Goal: Task Accomplishment & Management: Use online tool/utility

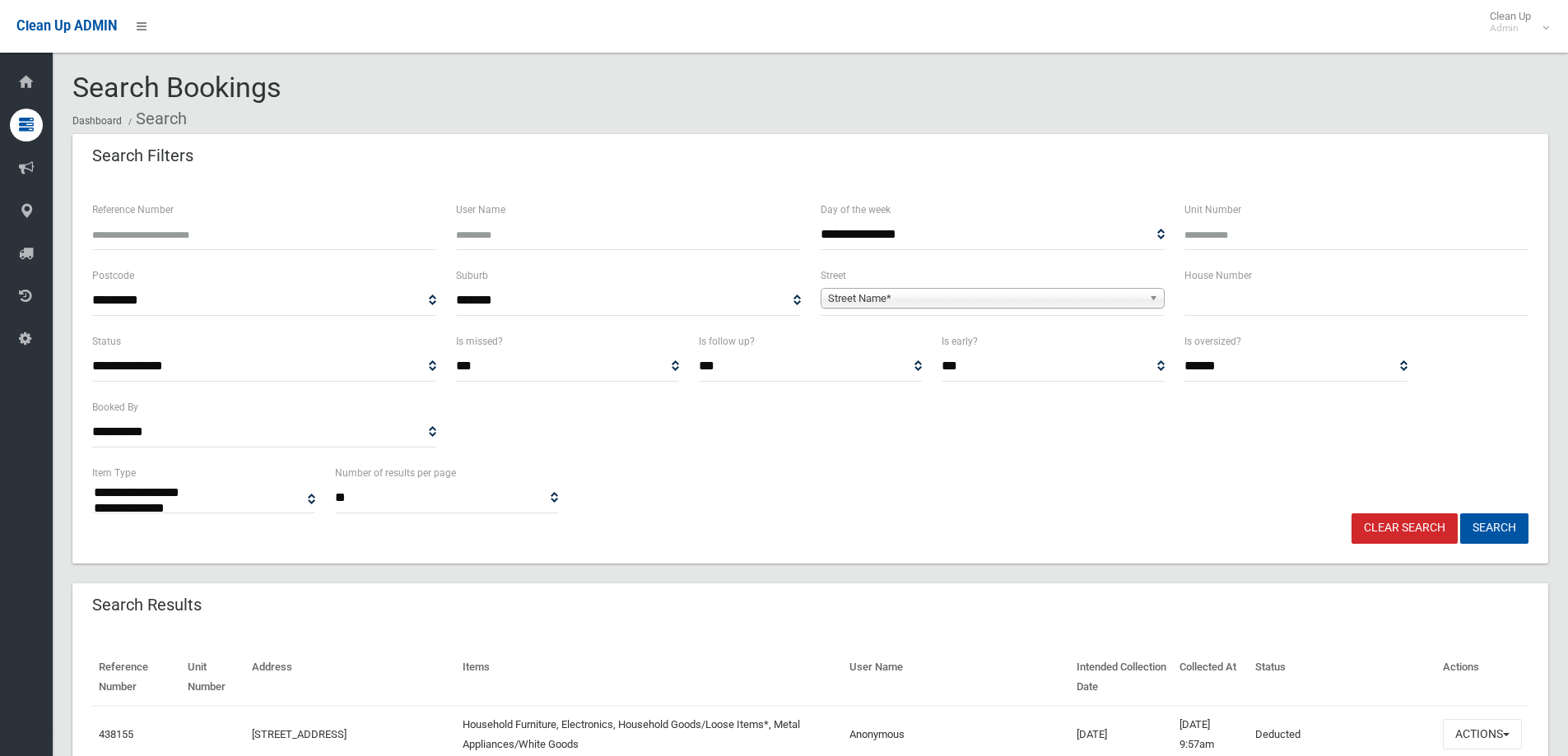
select select
click at [161, 235] on input "Reference Number" at bounding box center [264, 235] width 344 height 31
type input "******"
click at [1460, 513] on button "Search" at bounding box center [1493, 529] width 68 height 31
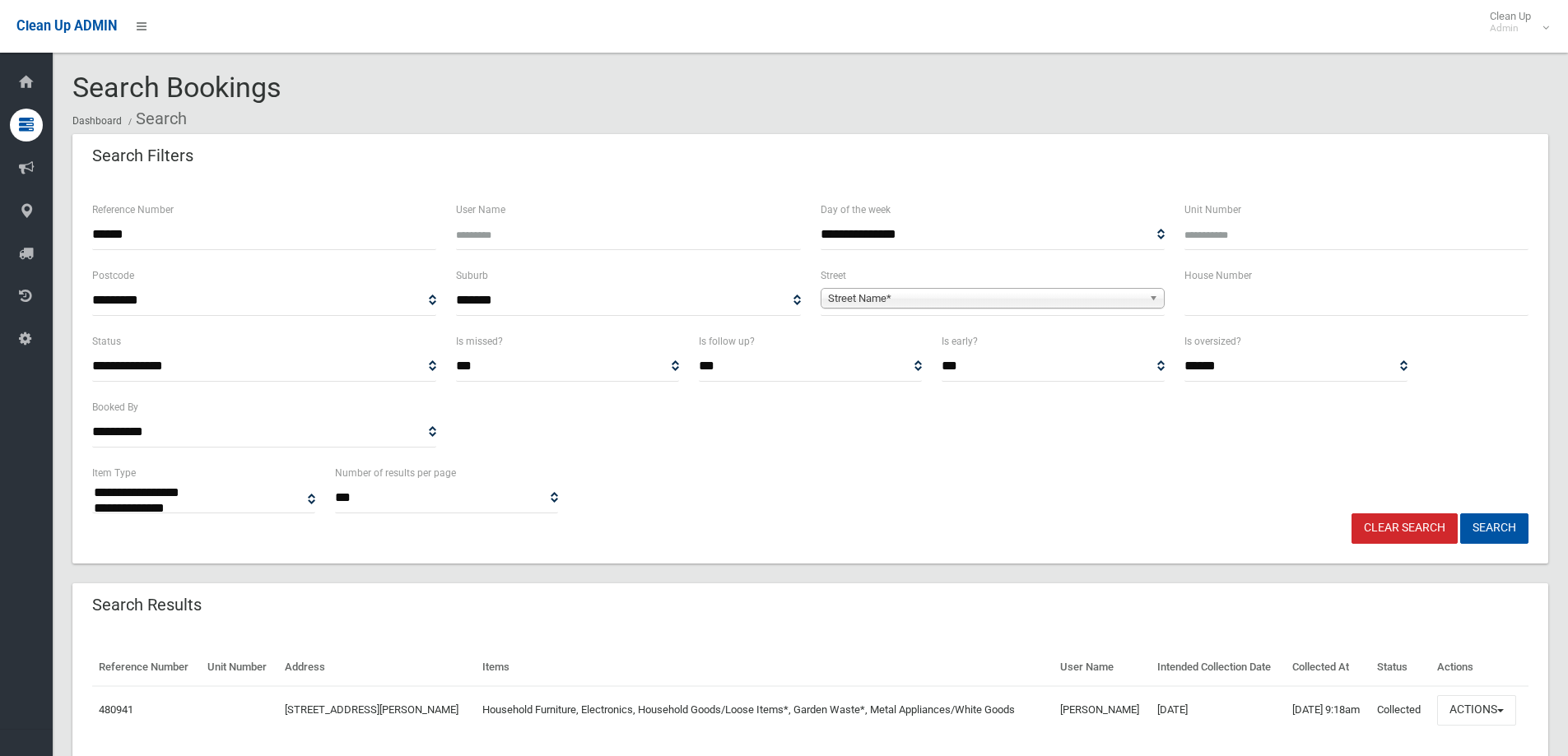
select select
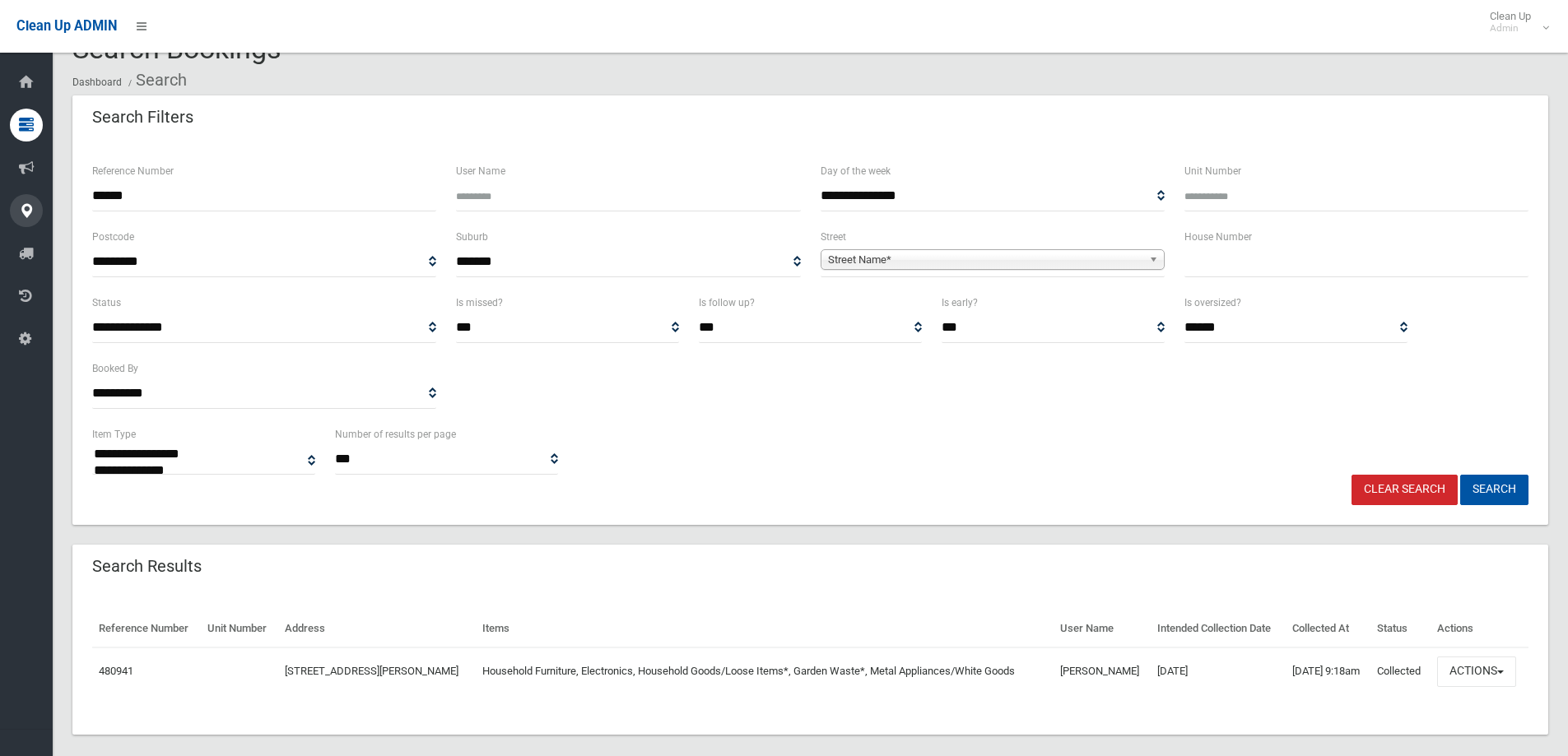
scroll to position [57, 0]
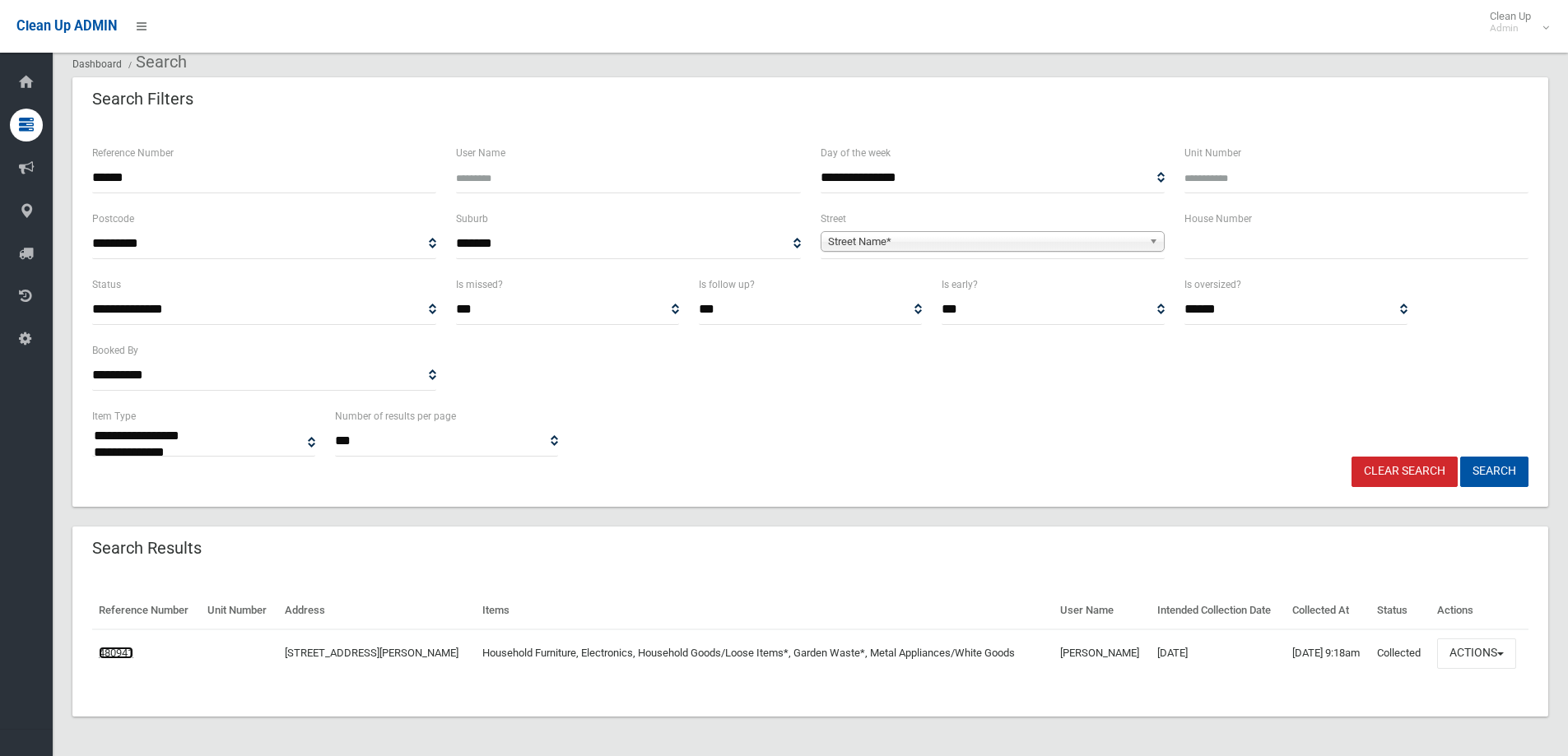
click at [116, 654] on link "480941" at bounding box center [116, 652] width 35 height 12
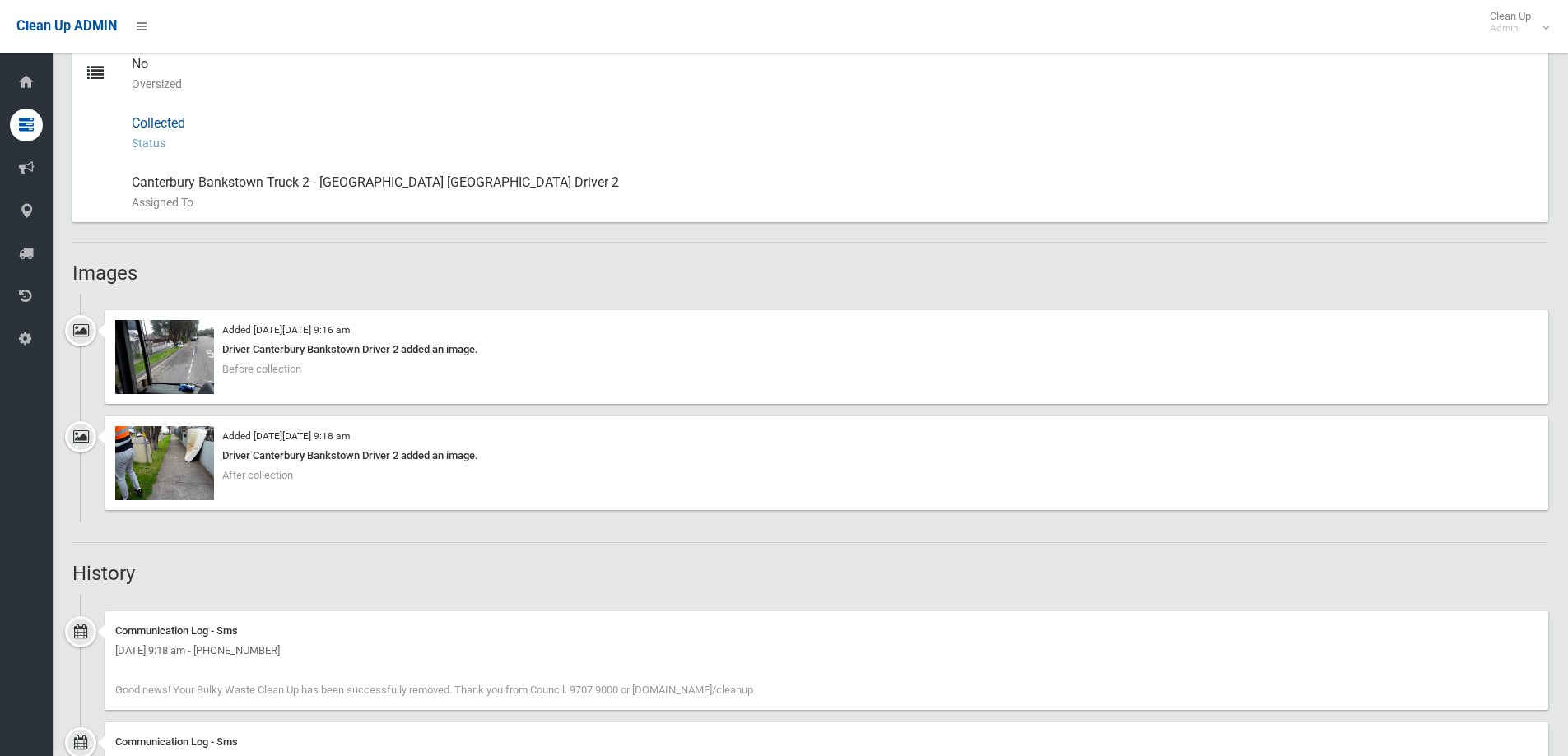
scroll to position [1070, 0]
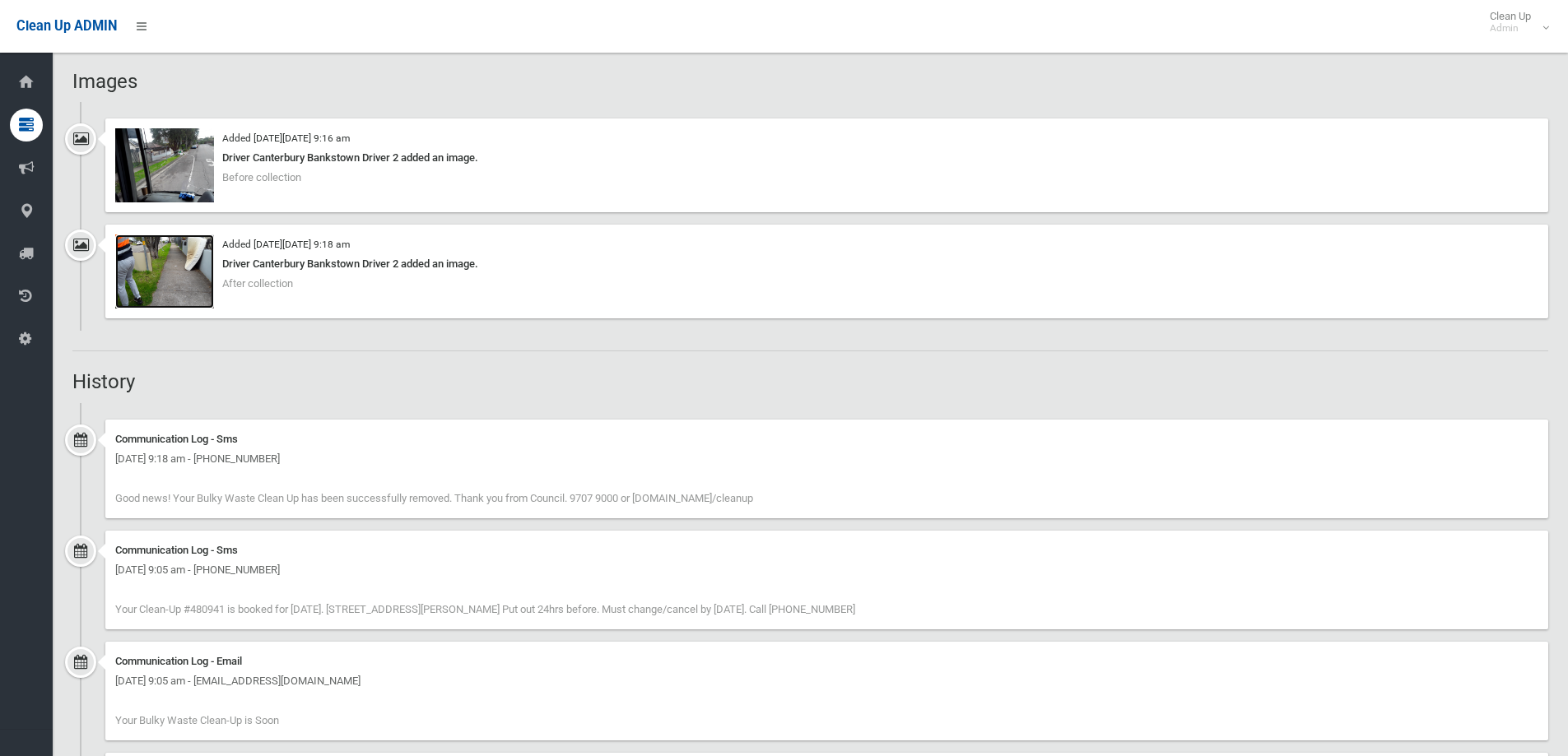
click at [179, 272] on img at bounding box center [164, 271] width 99 height 74
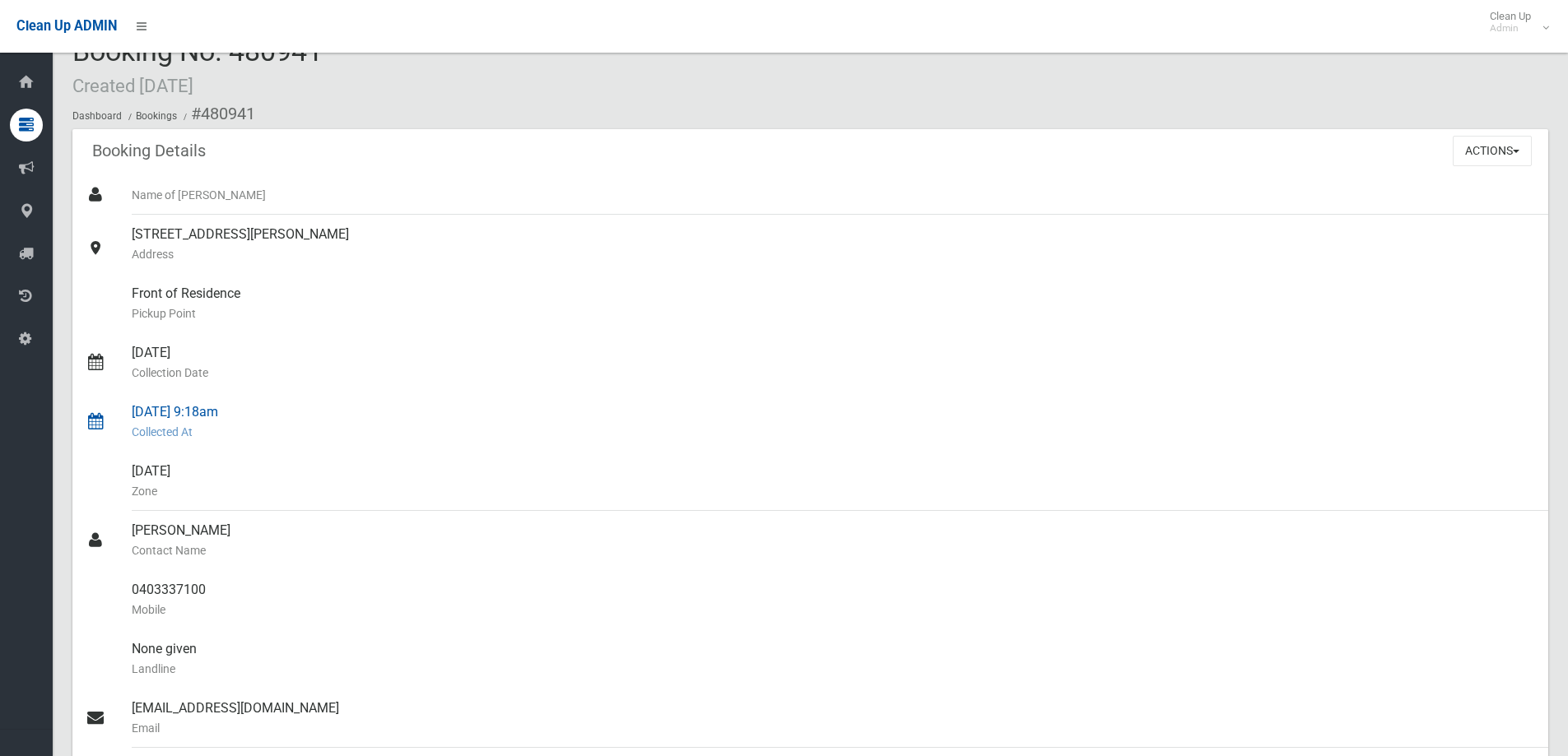
scroll to position [0, 0]
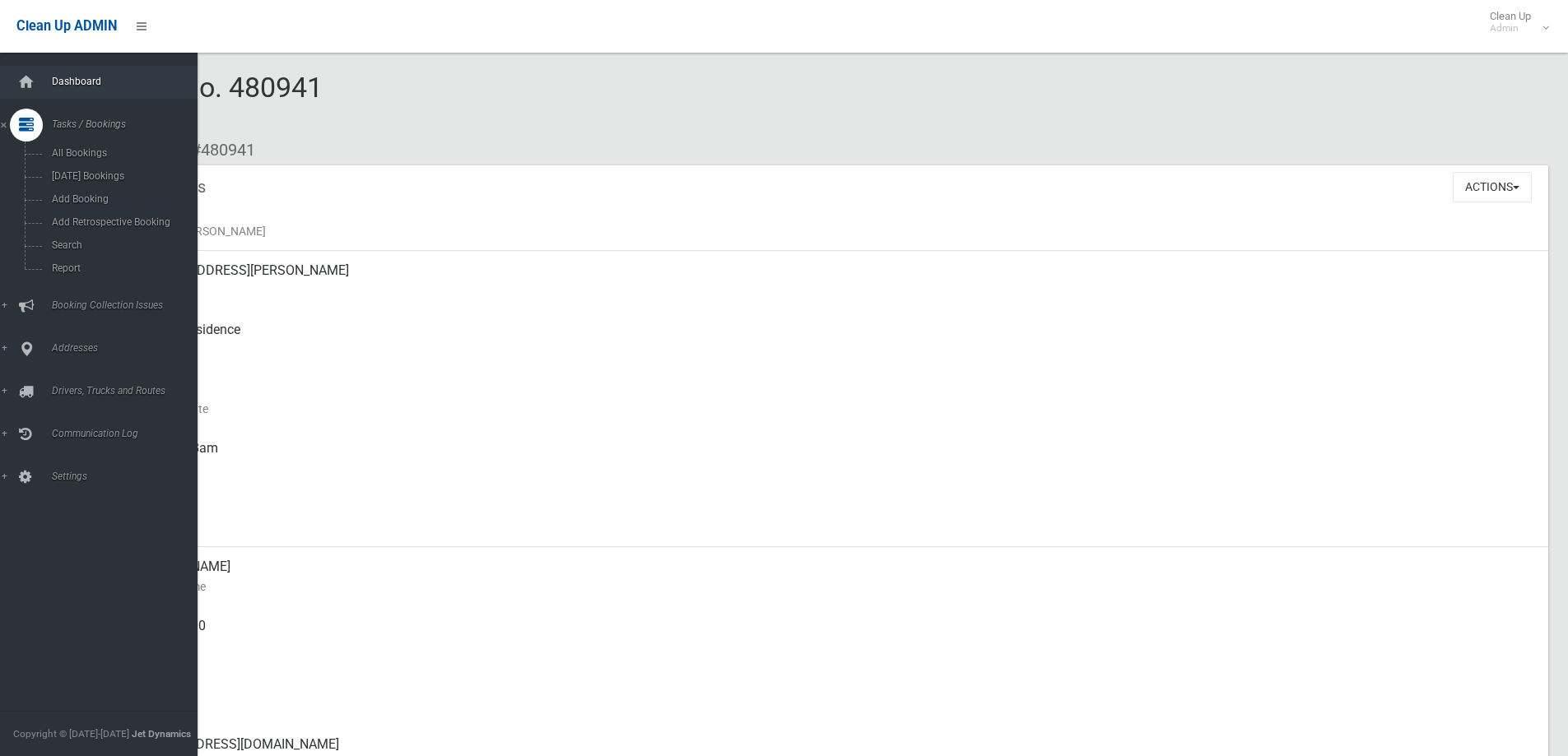
click at [43, 77] on link "Dashboard" at bounding box center [105, 83] width 210 height 33
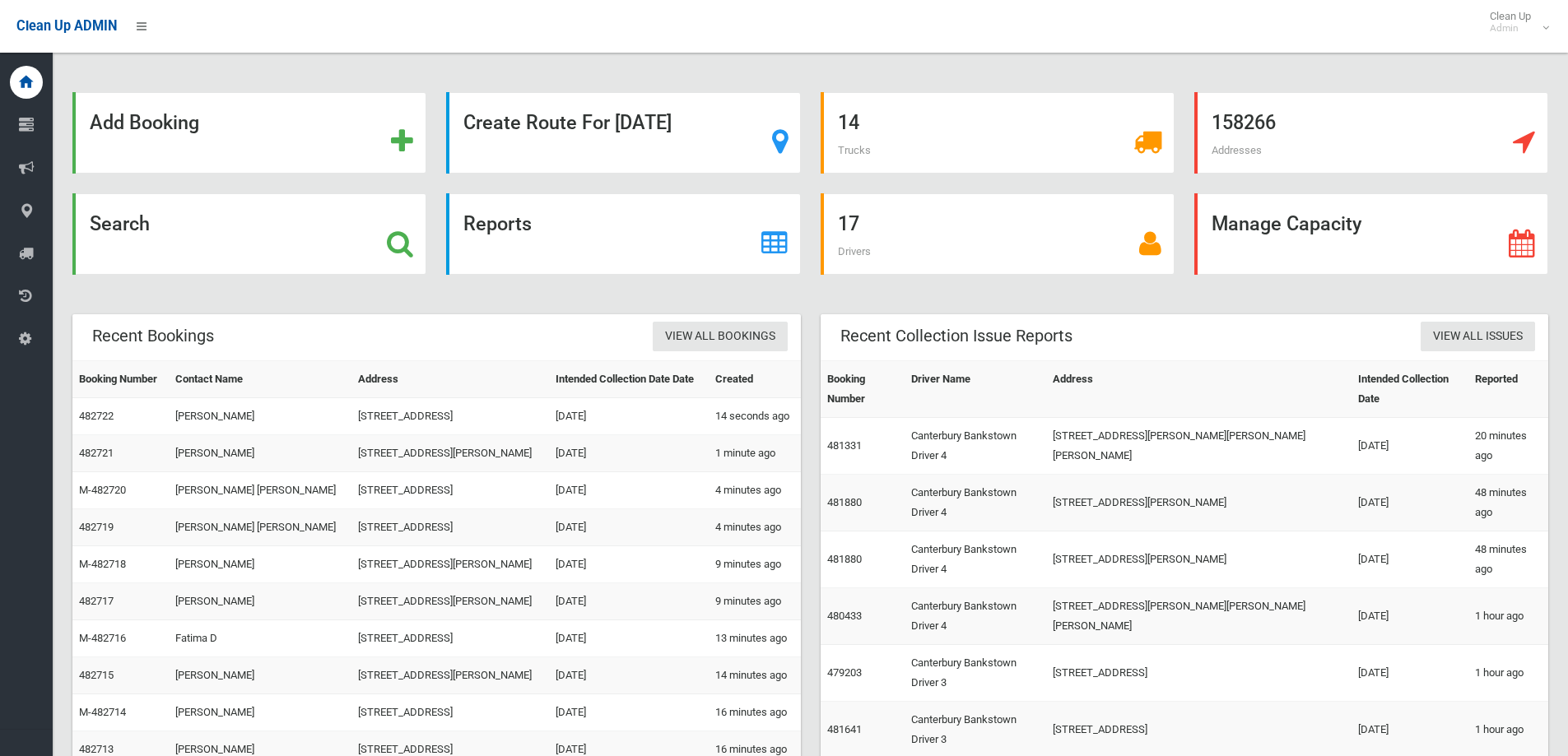
click at [186, 252] on div "Search" at bounding box center [249, 234] width 354 height 82
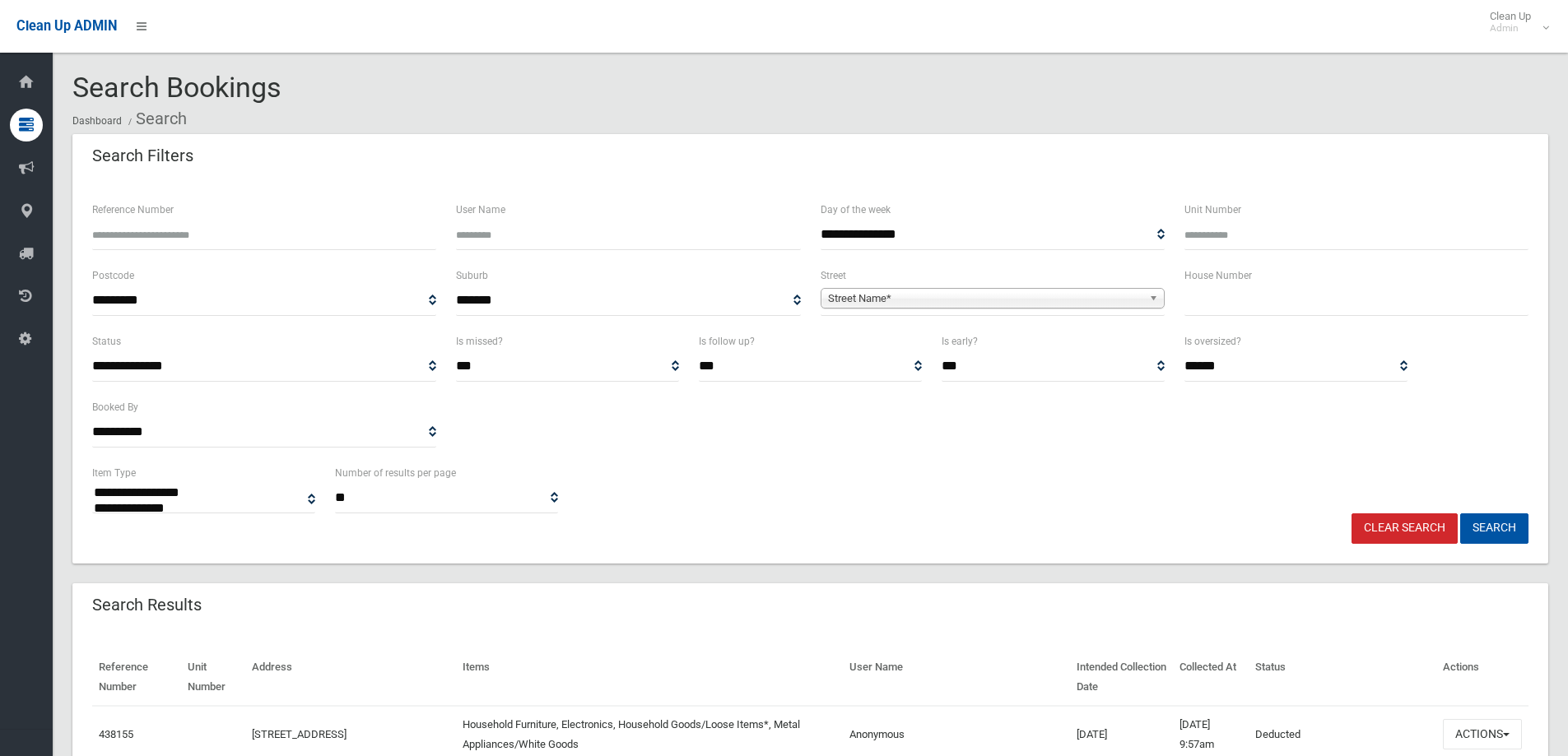
select select
click at [1275, 309] on input "text" at bounding box center [1356, 301] width 344 height 31
type input "*"
click at [909, 301] on span "Street Name*" at bounding box center [986, 298] width 315 height 20
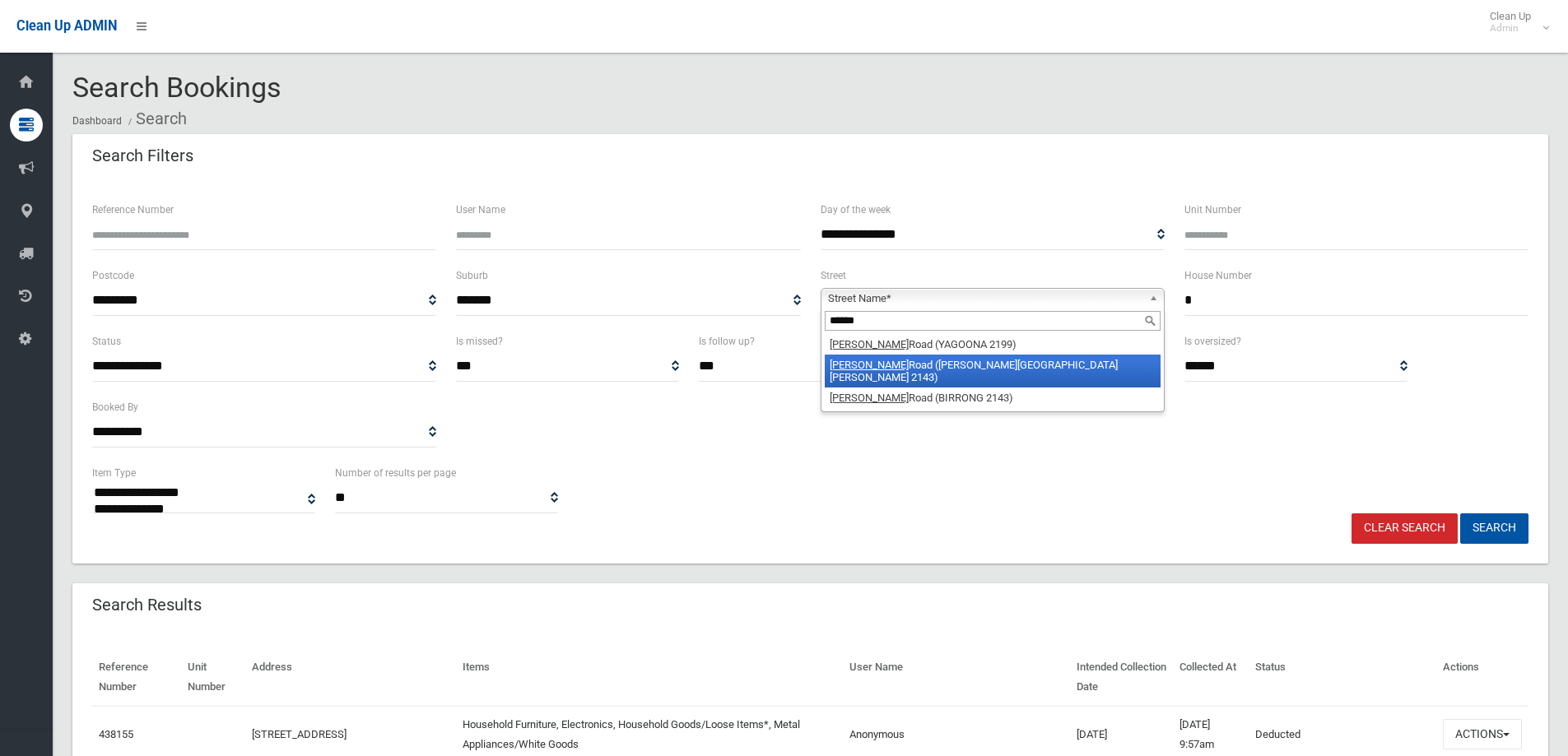
type input "******"
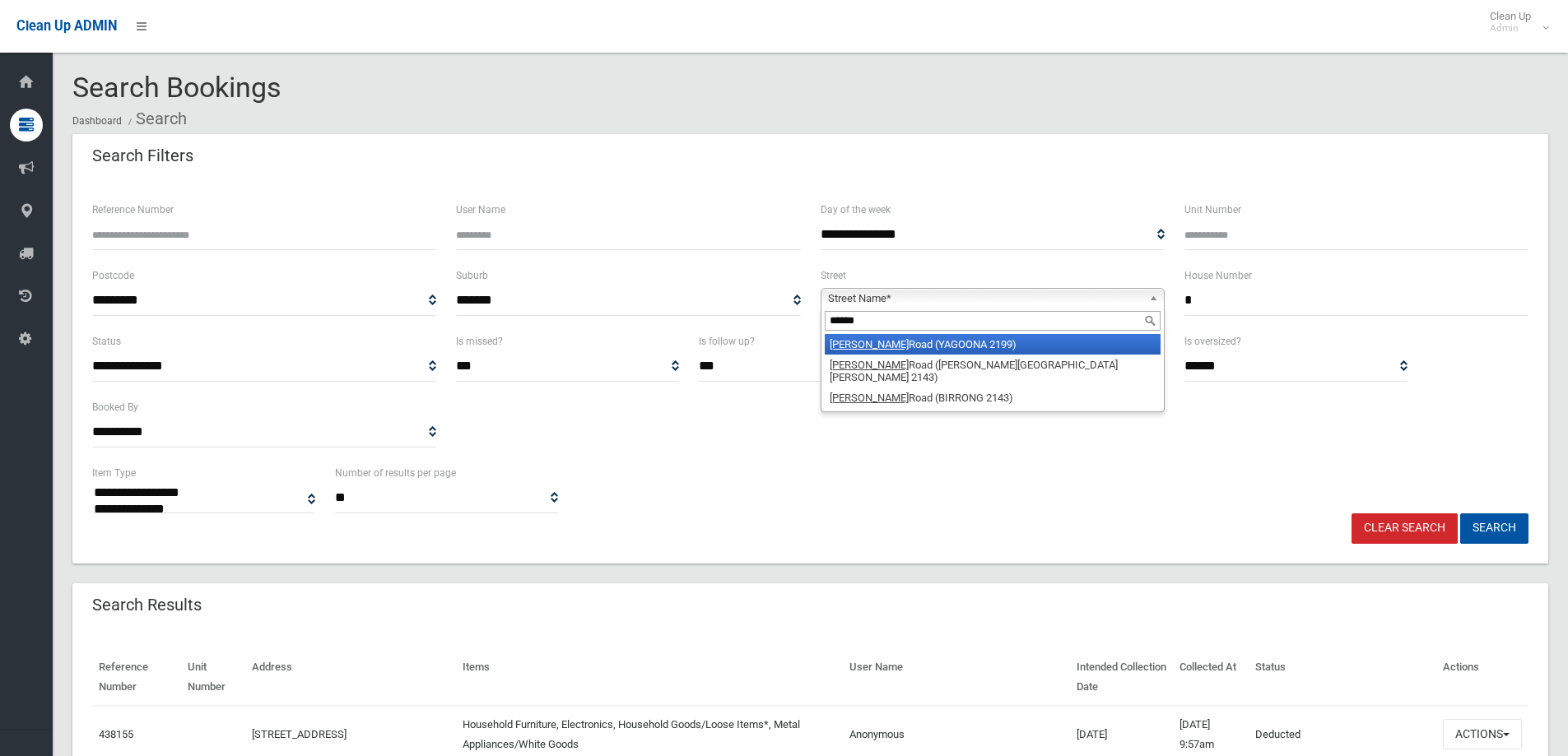
click at [944, 338] on li "[PERSON_NAME][GEOGRAPHIC_DATA] (YAGOONA 2199)" at bounding box center [992, 343] width 336 height 20
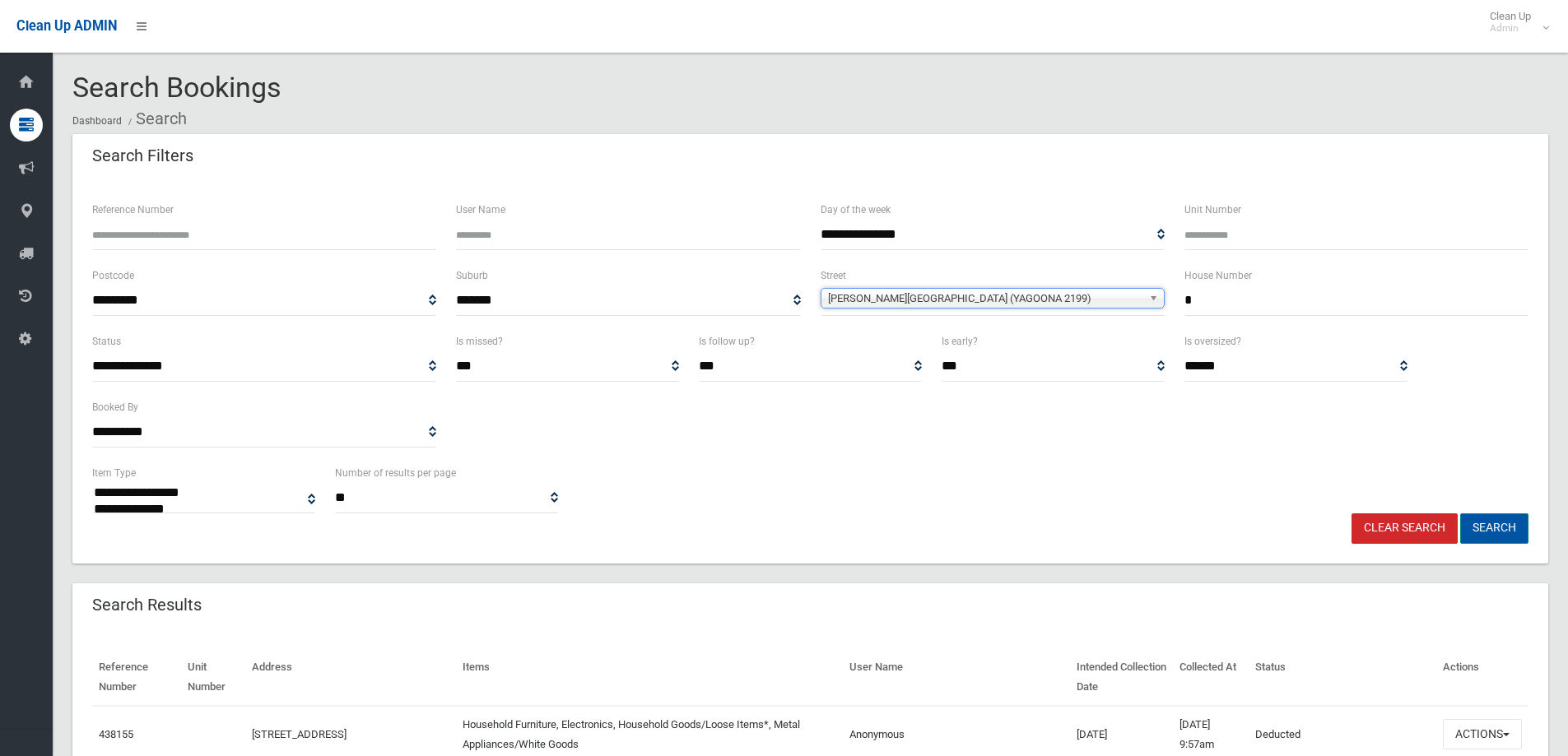
click at [1498, 532] on button "Search" at bounding box center [1493, 529] width 68 height 31
click at [1230, 290] on input "*" at bounding box center [1356, 301] width 344 height 31
drag, startPoint x: 1230, startPoint y: 290, endPoint x: 1013, endPoint y: 282, distance: 217.1
click at [1036, 286] on div "**********" at bounding box center [810, 298] width 1456 height 66
click at [914, 284] on div "**********" at bounding box center [992, 291] width 344 height 50
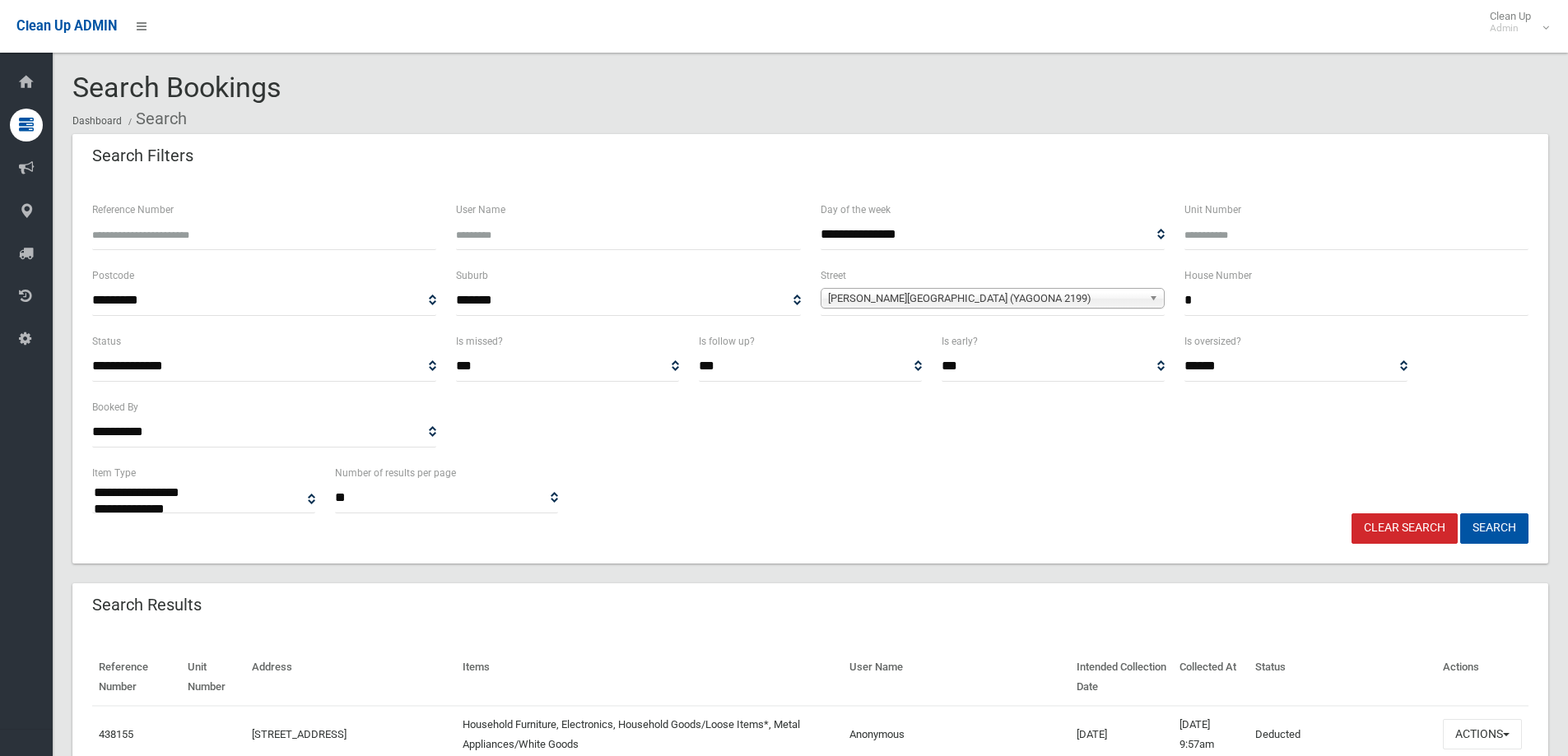
click at [910, 295] on span "[PERSON_NAME][GEOGRAPHIC_DATA] (YAGOONA 2199)" at bounding box center [986, 298] width 315 height 20
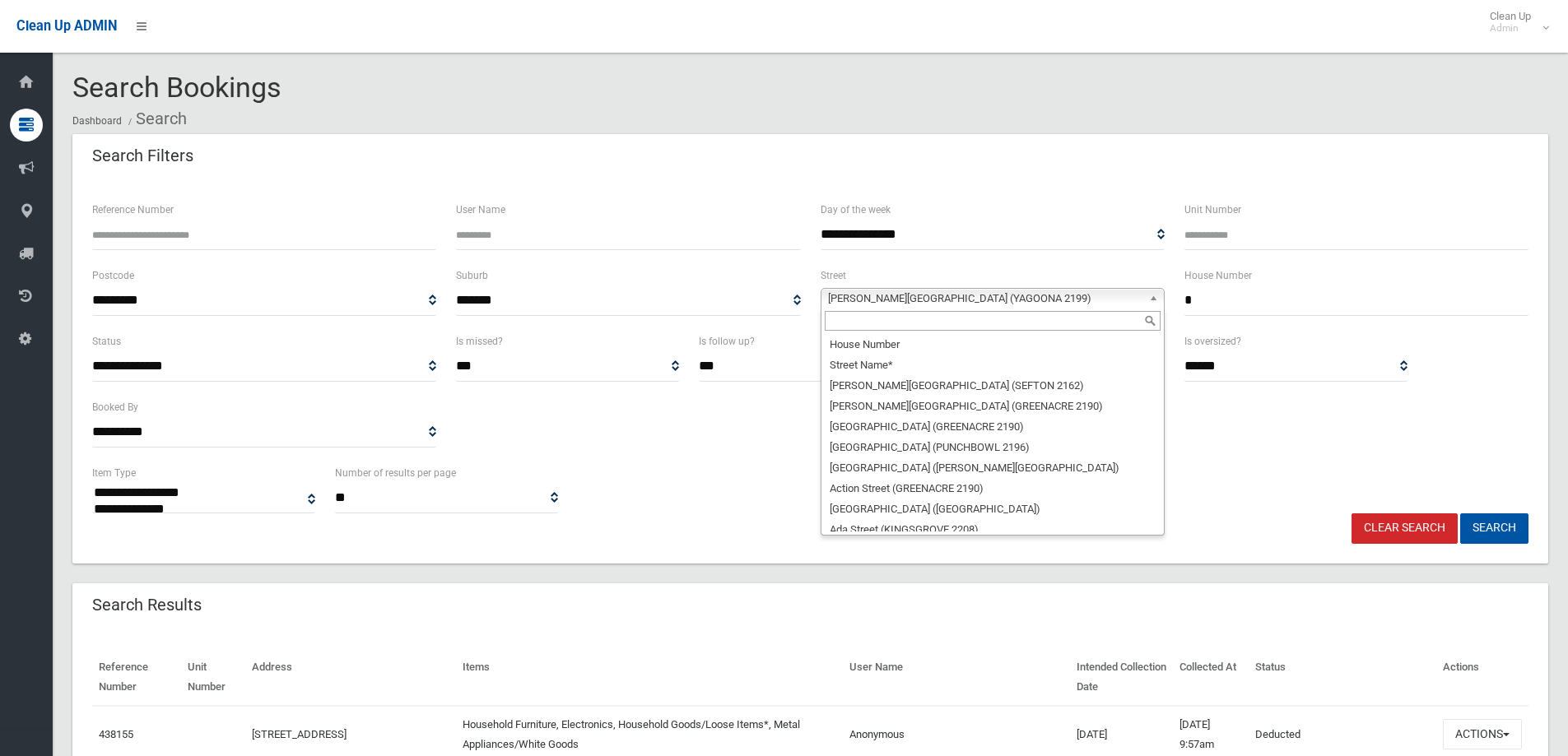
scroll to position [10642, 0]
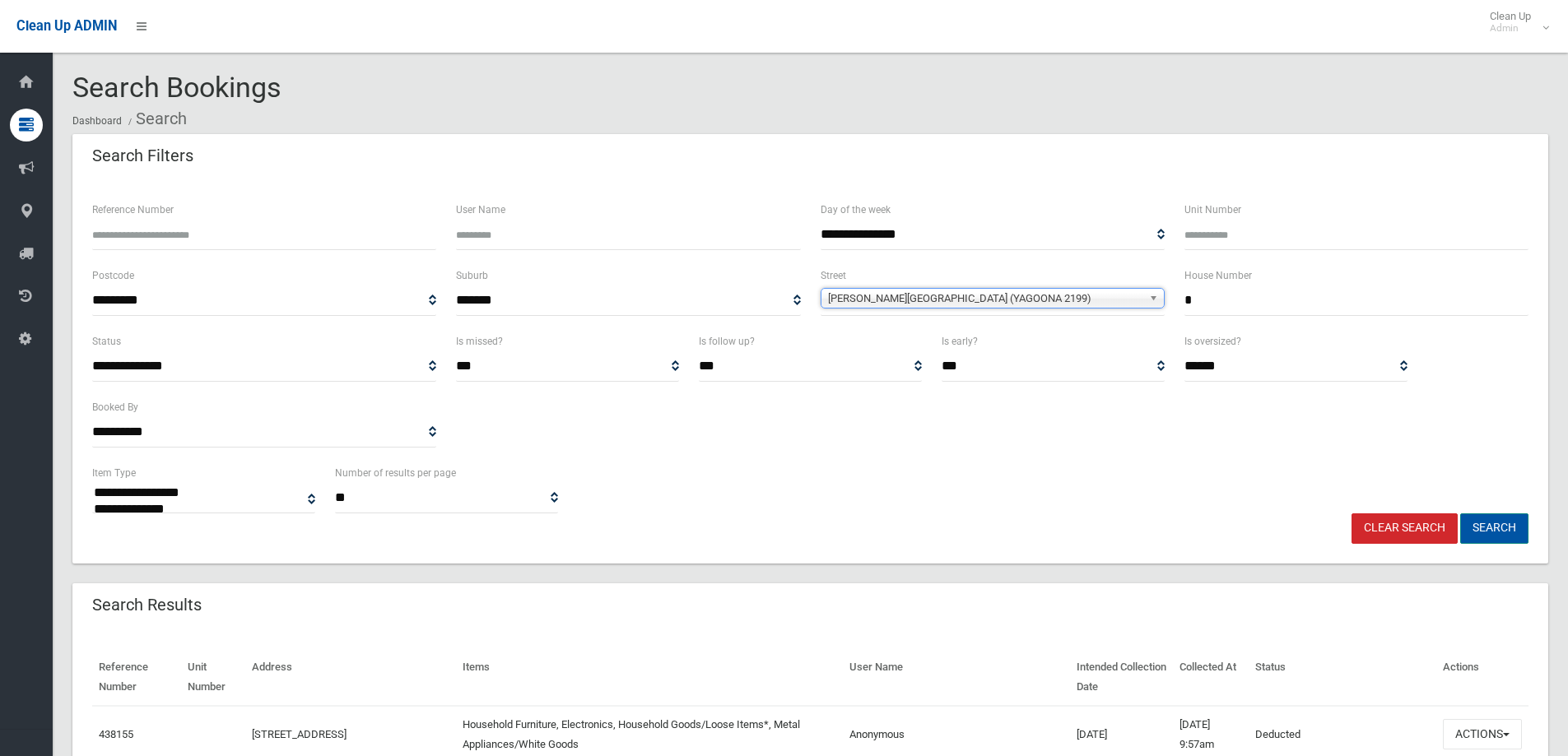
click at [1473, 526] on button "Search" at bounding box center [1493, 529] width 68 height 31
click at [898, 295] on span "[PERSON_NAME][GEOGRAPHIC_DATA] (YAGOONA 2199)" at bounding box center [986, 298] width 315 height 20
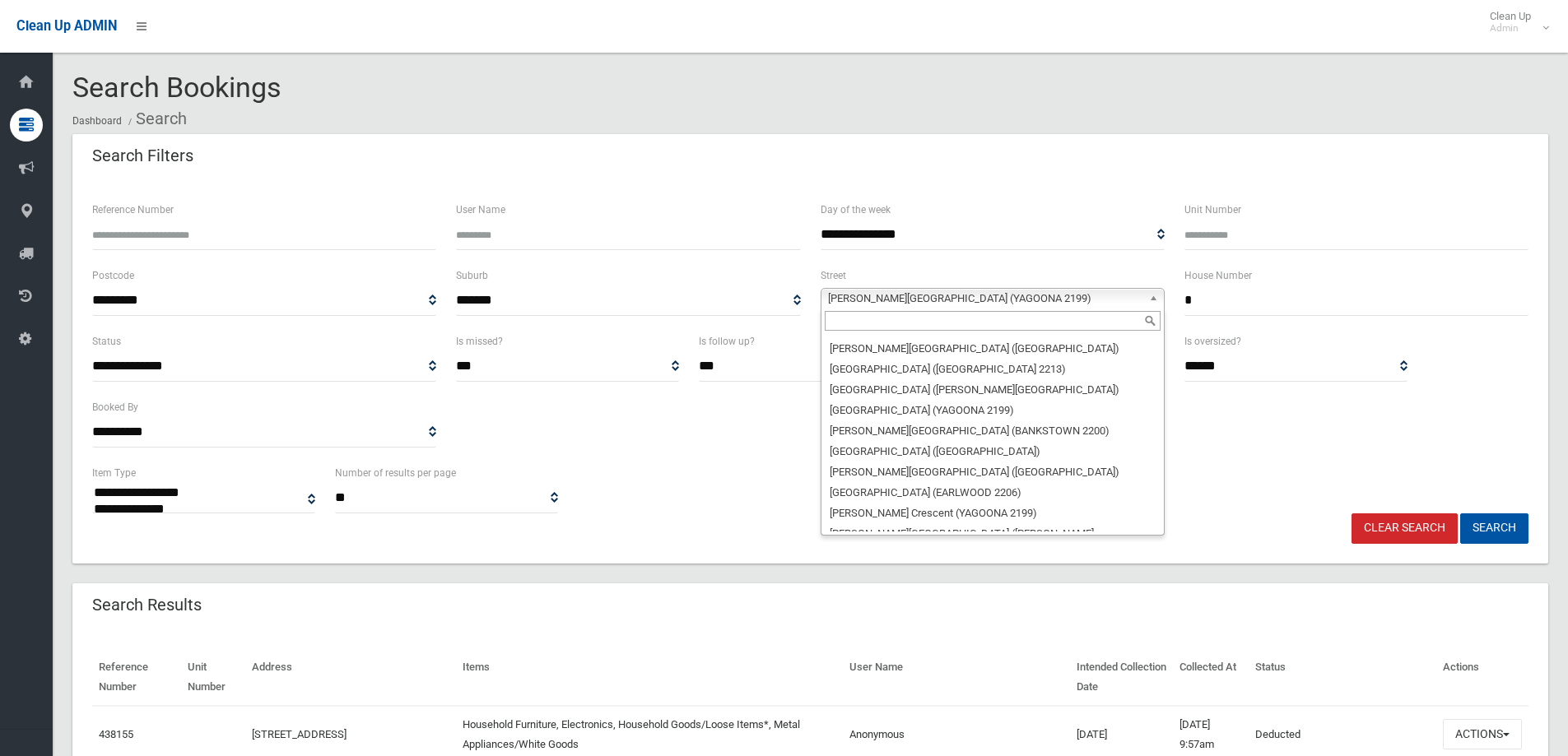
scroll to position [10633, 0]
click at [852, 327] on input "text" at bounding box center [992, 320] width 336 height 20
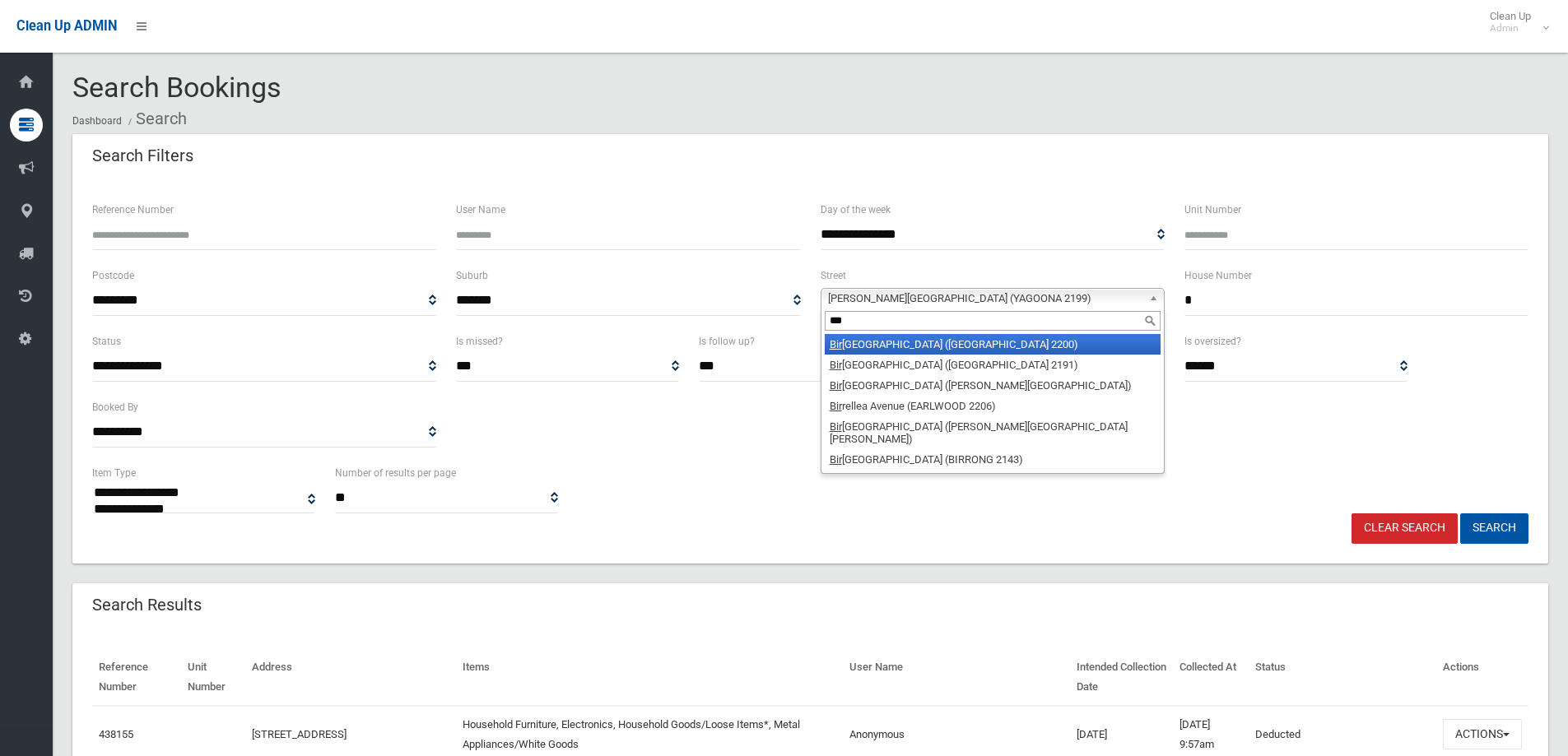
type input "***"
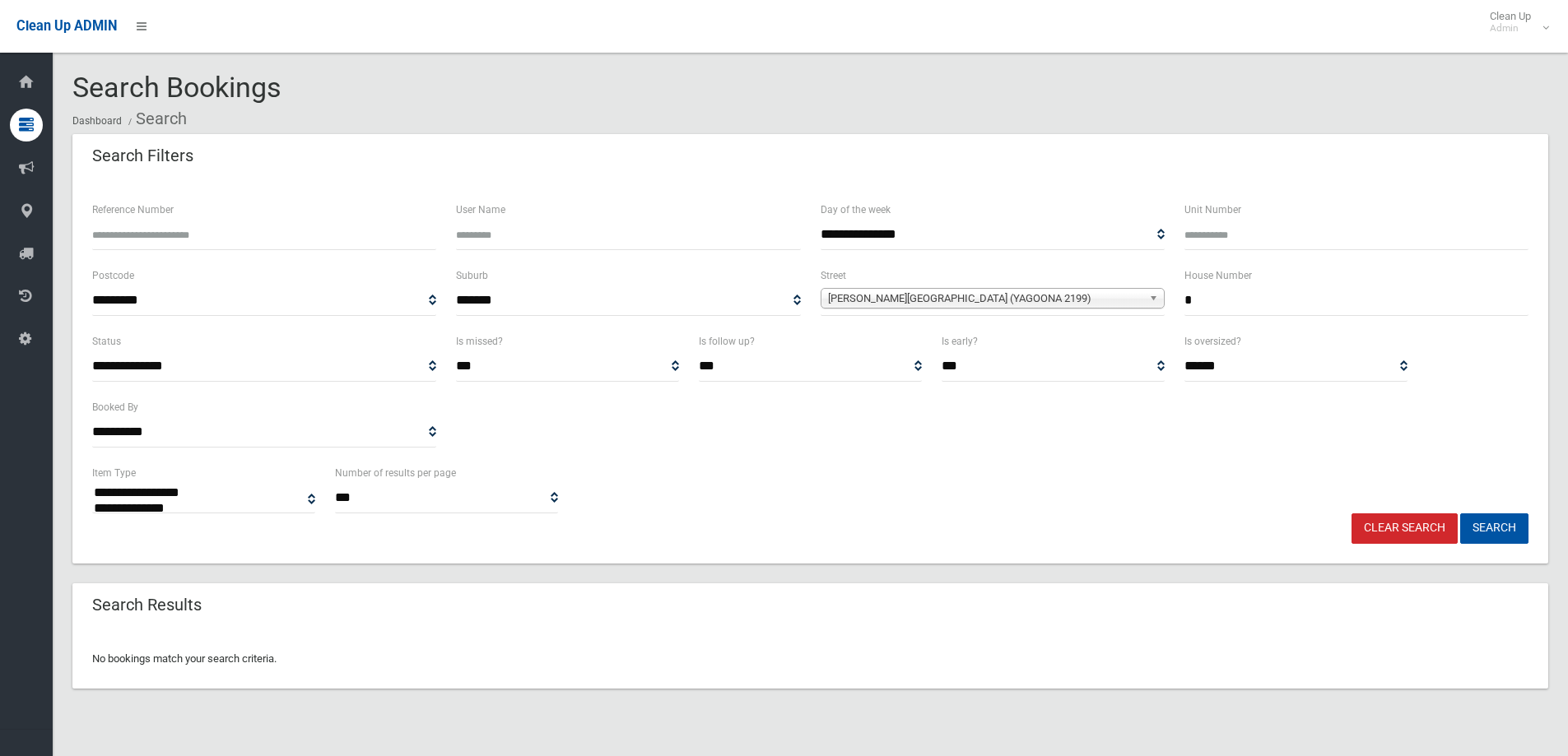
select select
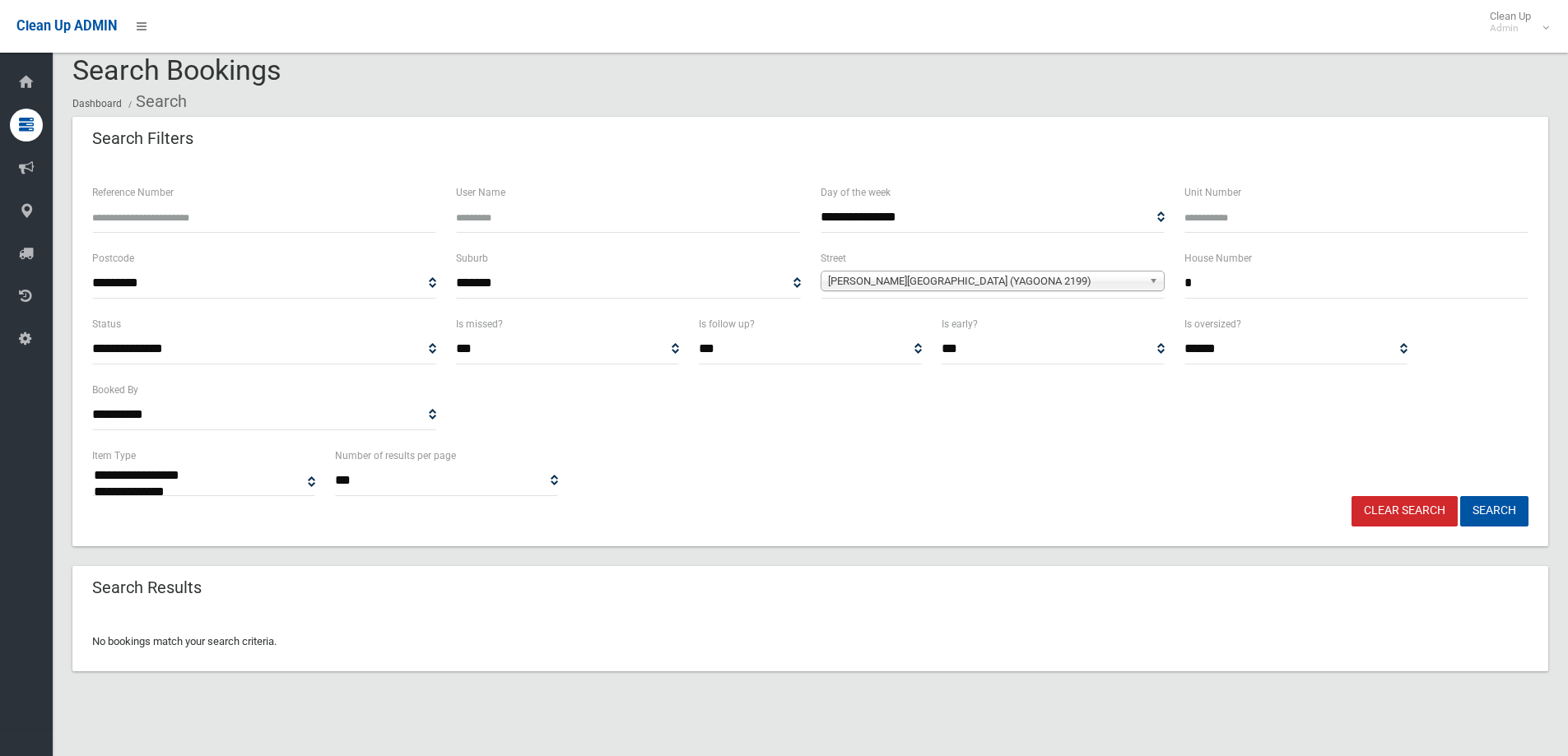
scroll to position [20, 0]
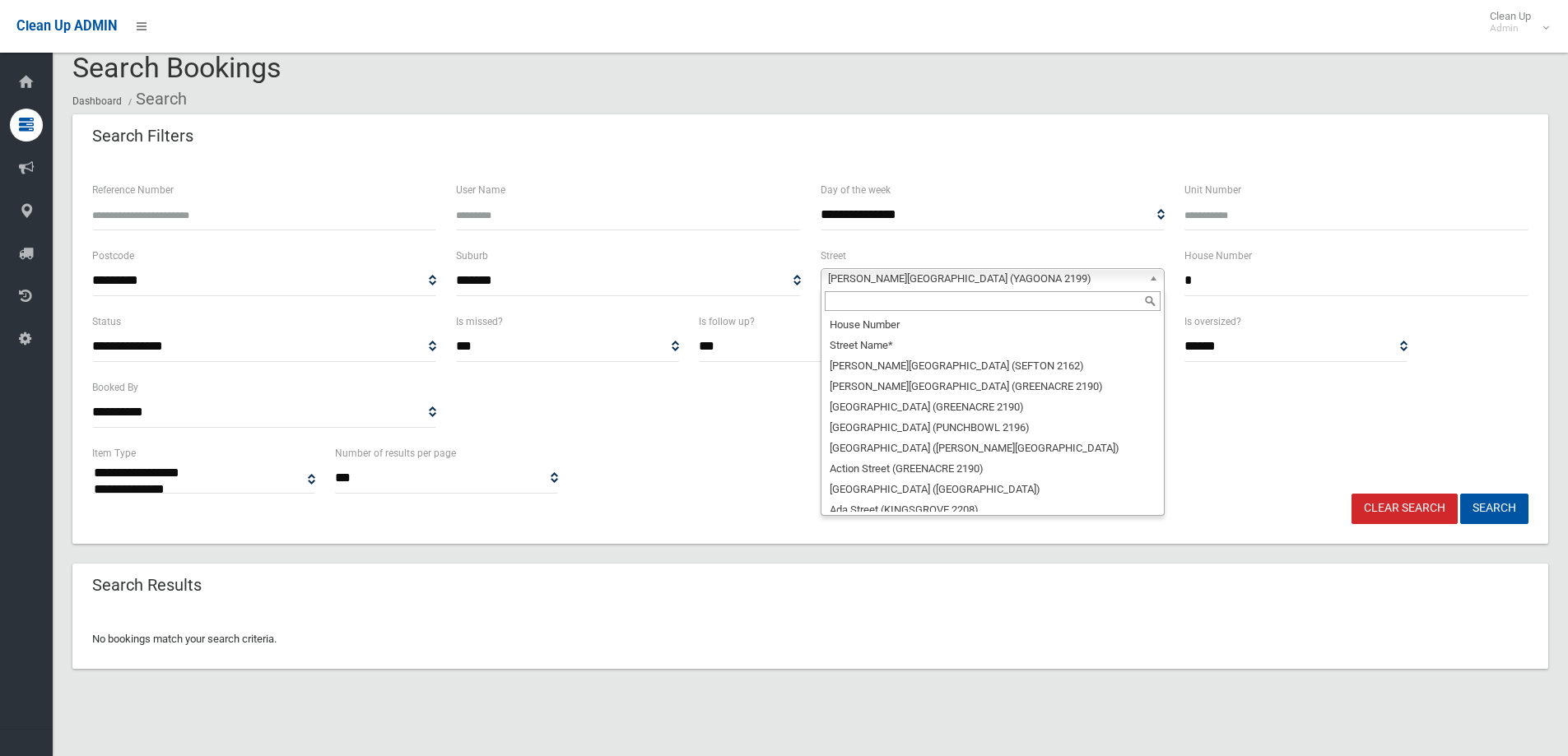
click at [966, 279] on span "[PERSON_NAME][GEOGRAPHIC_DATA] (YAGOONA 2199)" at bounding box center [986, 278] width 315 height 20
click at [1239, 274] on input "*" at bounding box center [1356, 281] width 344 height 31
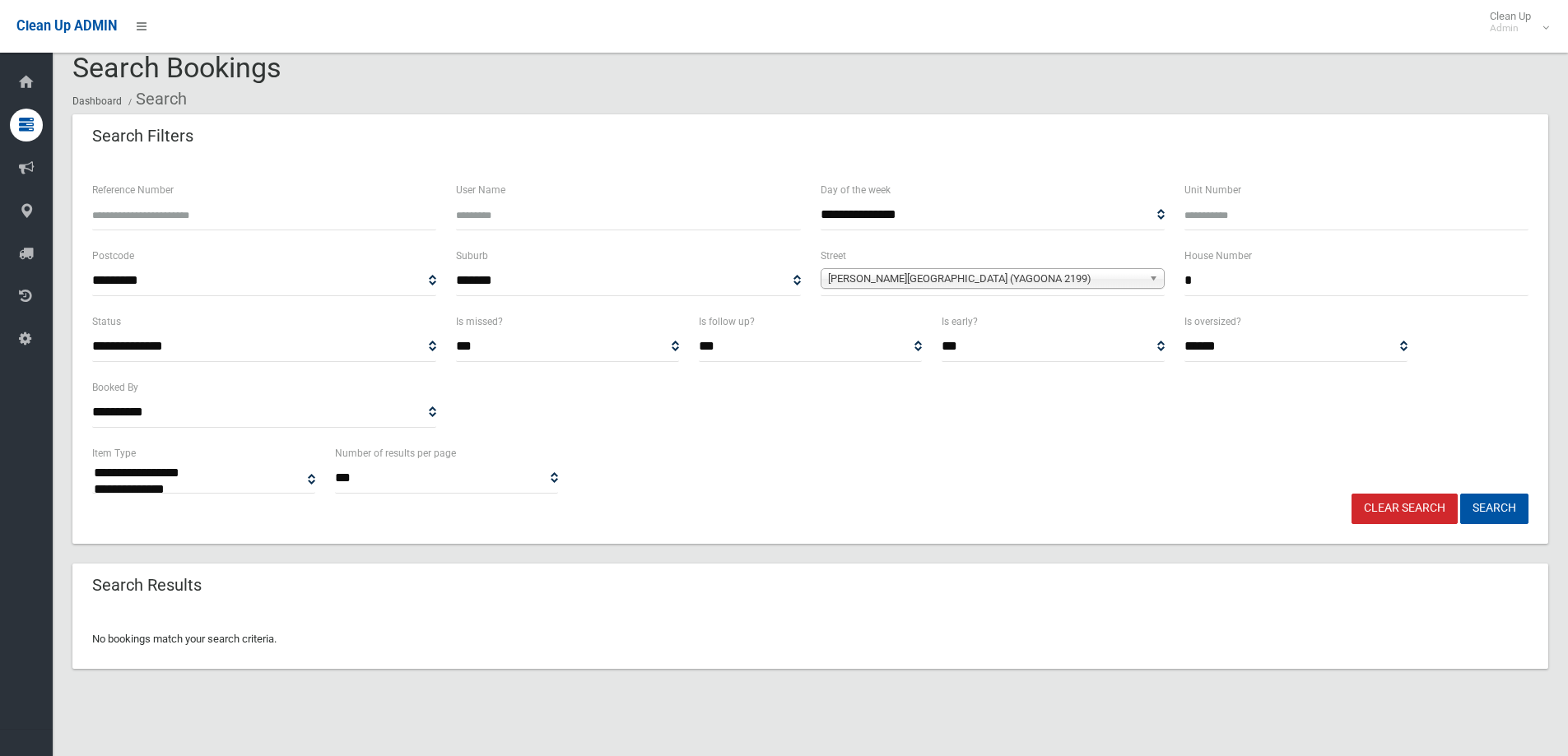
drag, startPoint x: 1247, startPoint y: 278, endPoint x: 1013, endPoint y: 257, distance: 234.9
click at [1009, 258] on div "**********" at bounding box center [810, 278] width 1456 height 66
click at [954, 276] on span "[PERSON_NAME][GEOGRAPHIC_DATA] (YAGOONA 2199)" at bounding box center [986, 278] width 315 height 20
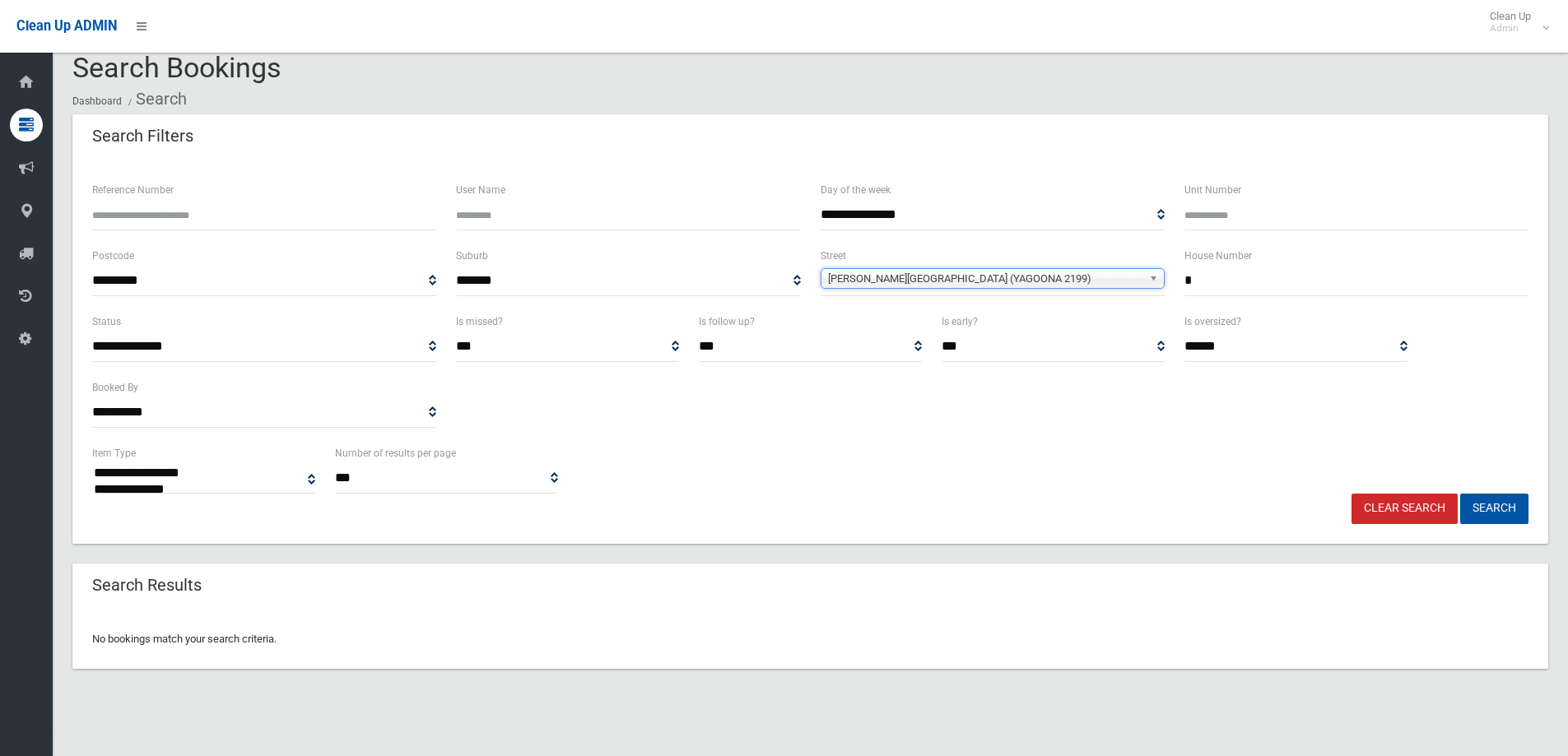
click at [1207, 295] on input "*" at bounding box center [1356, 281] width 344 height 31
drag, startPoint x: 1207, startPoint y: 290, endPoint x: 1019, endPoint y: 280, distance: 188.3
click at [1036, 278] on div "**********" at bounding box center [810, 278] width 1456 height 66
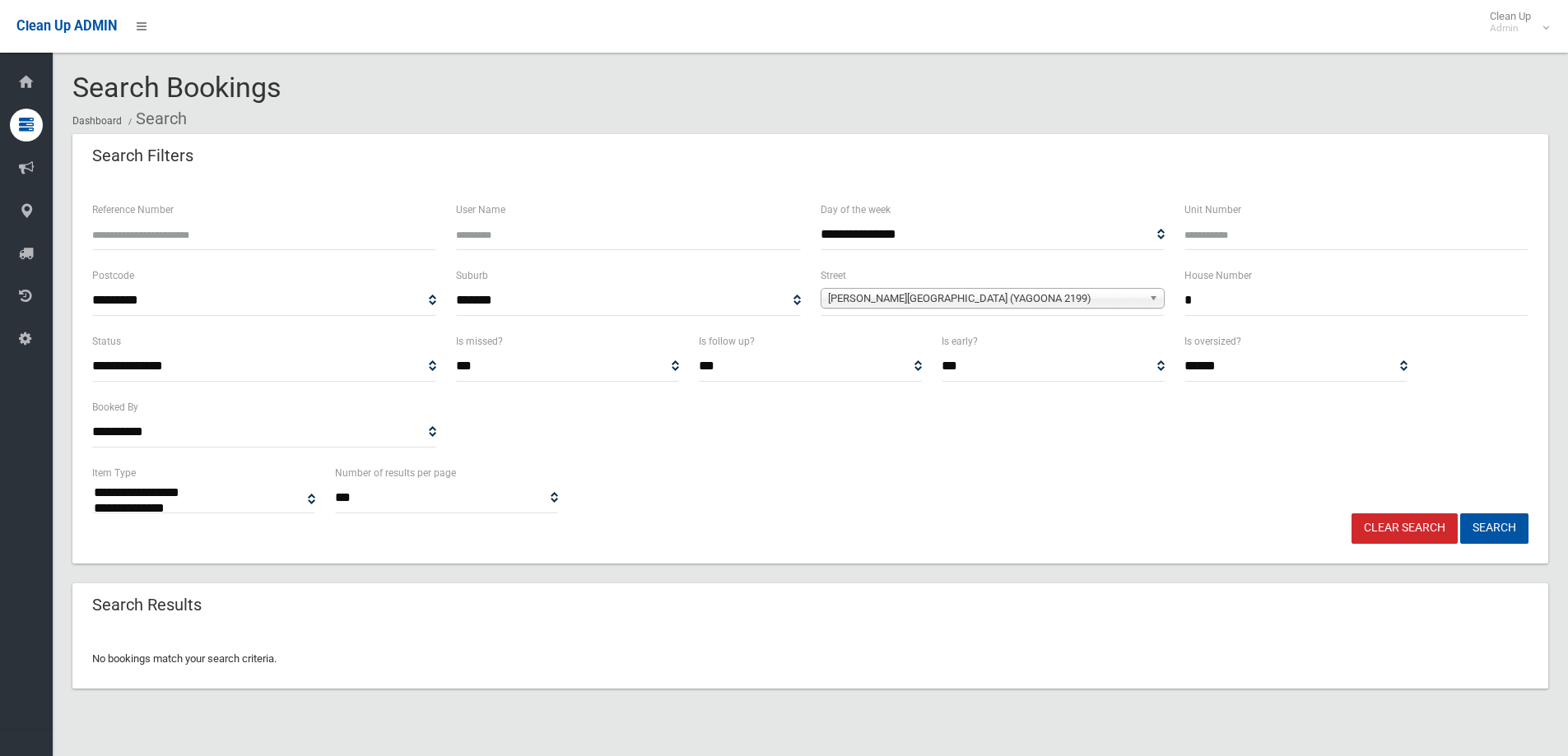
select select
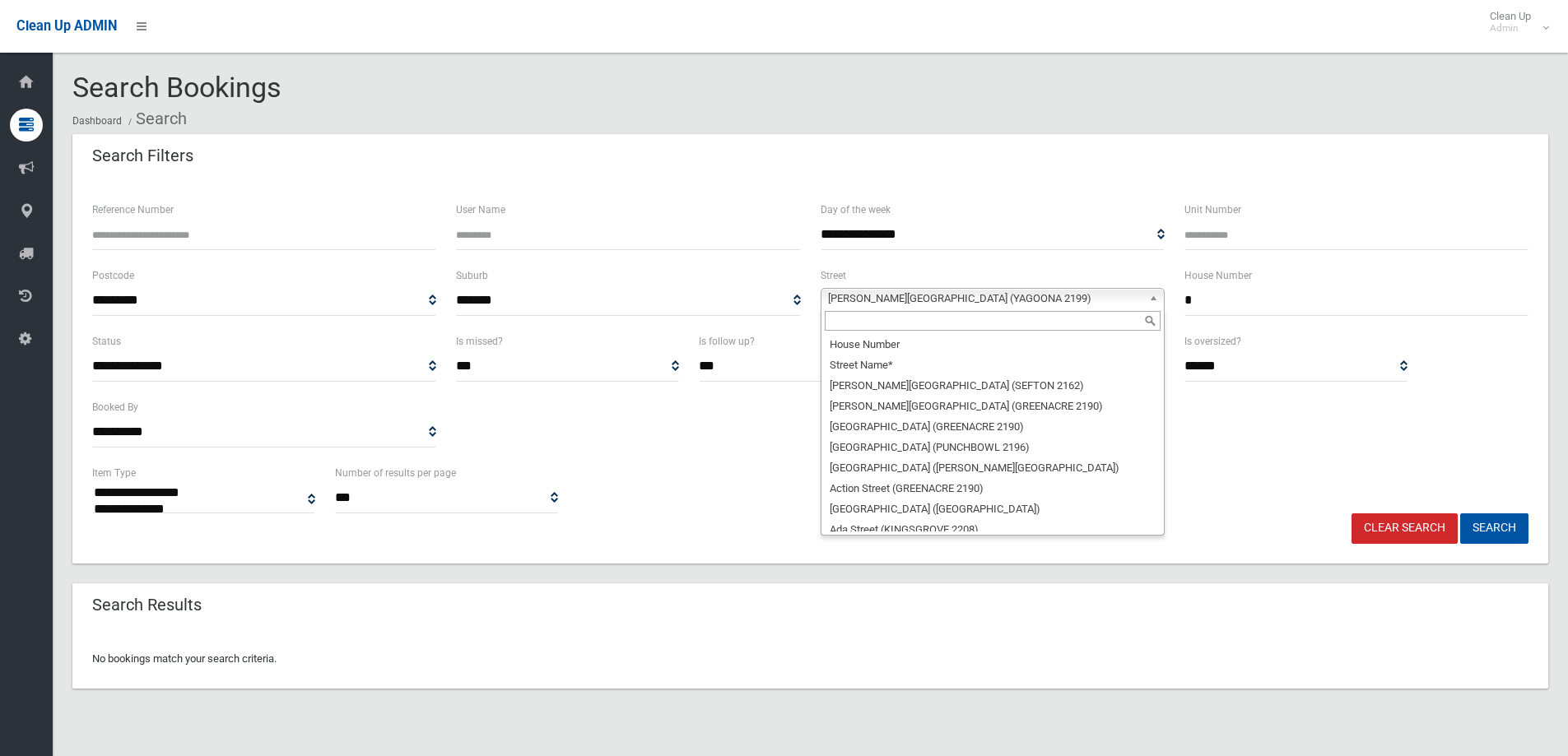
click at [859, 299] on span "Cooper Road (YAGOONA 2199)" at bounding box center [986, 298] width 315 height 20
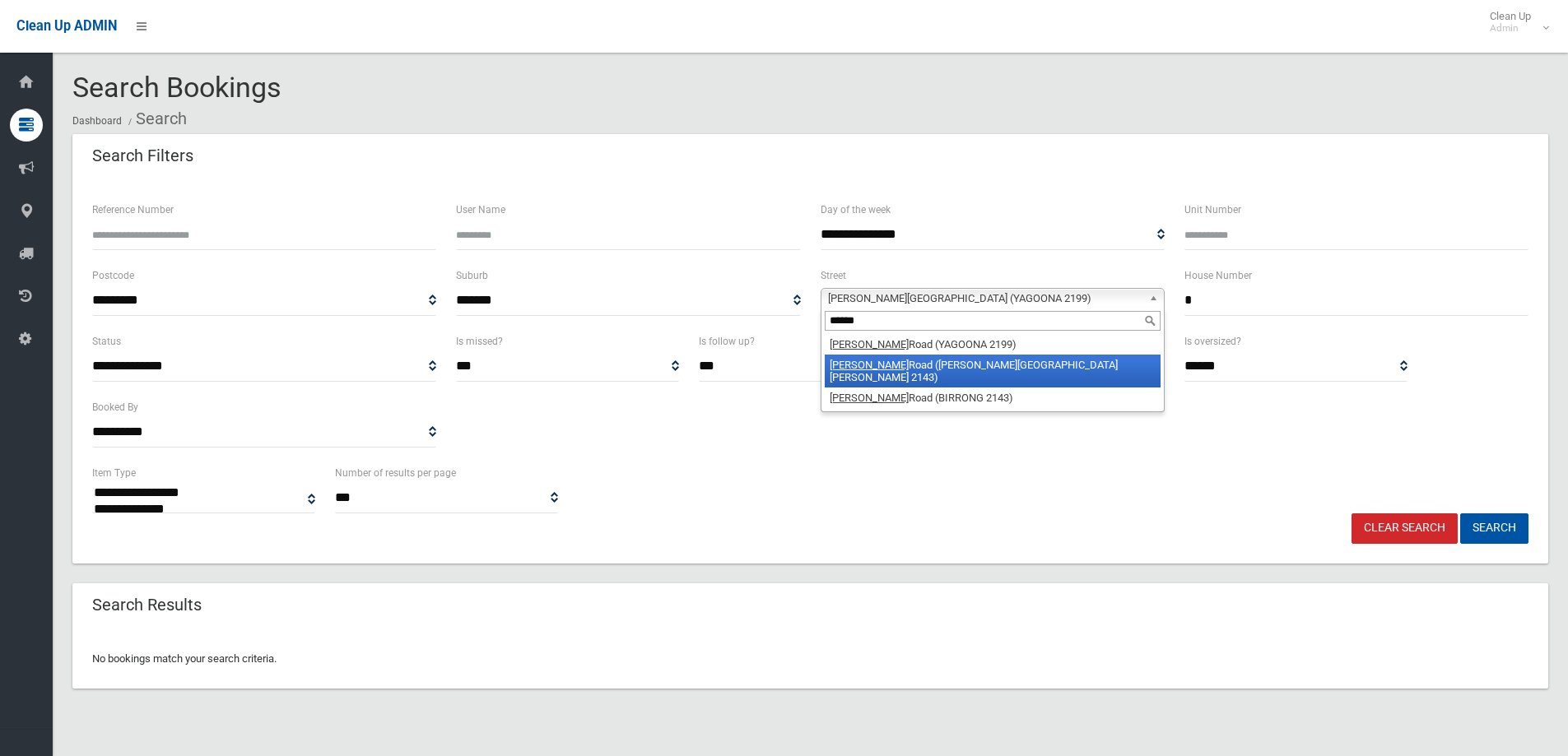
type input "******"
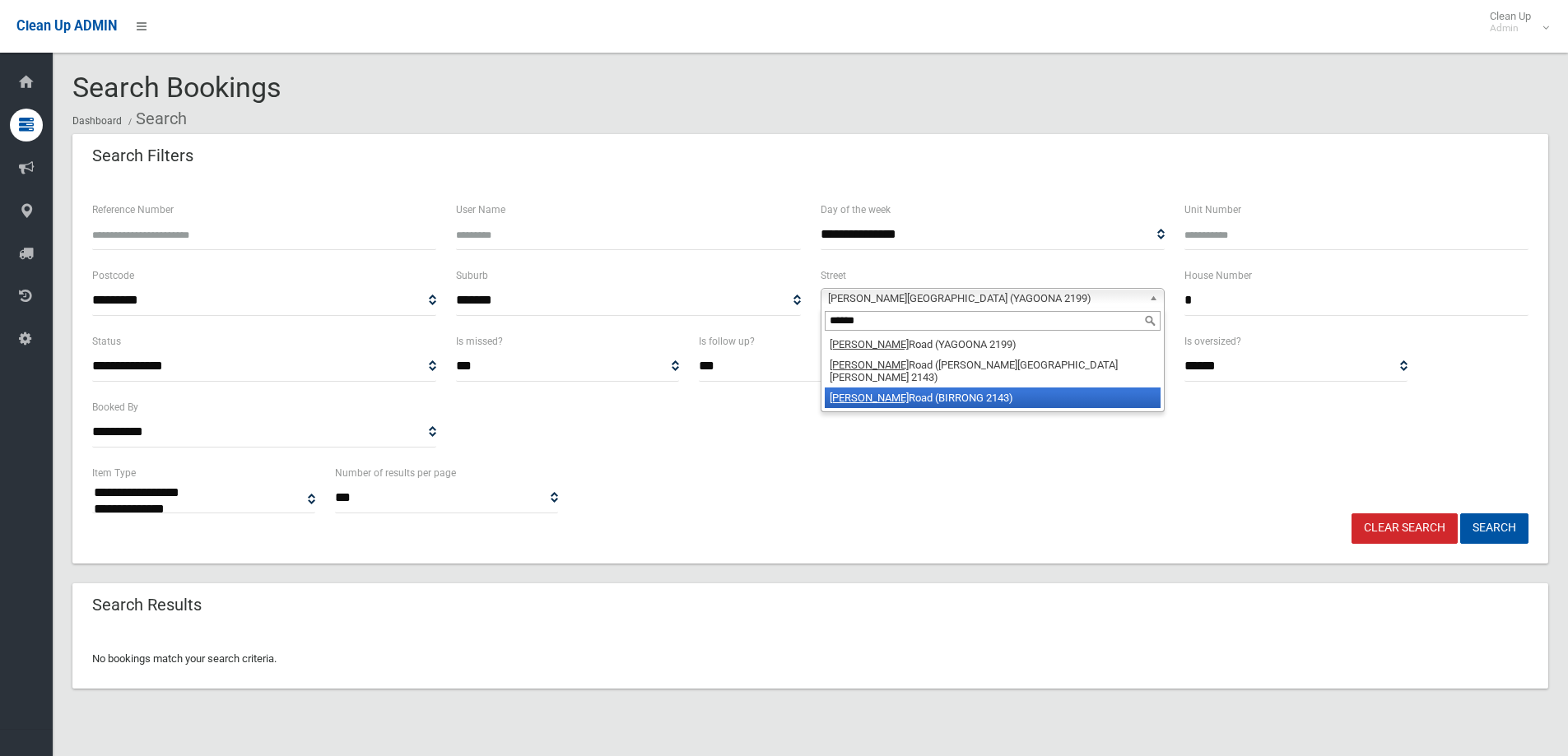
click at [956, 388] on li "Cooper Road (BIRRONG 2143)" at bounding box center [992, 397] width 336 height 20
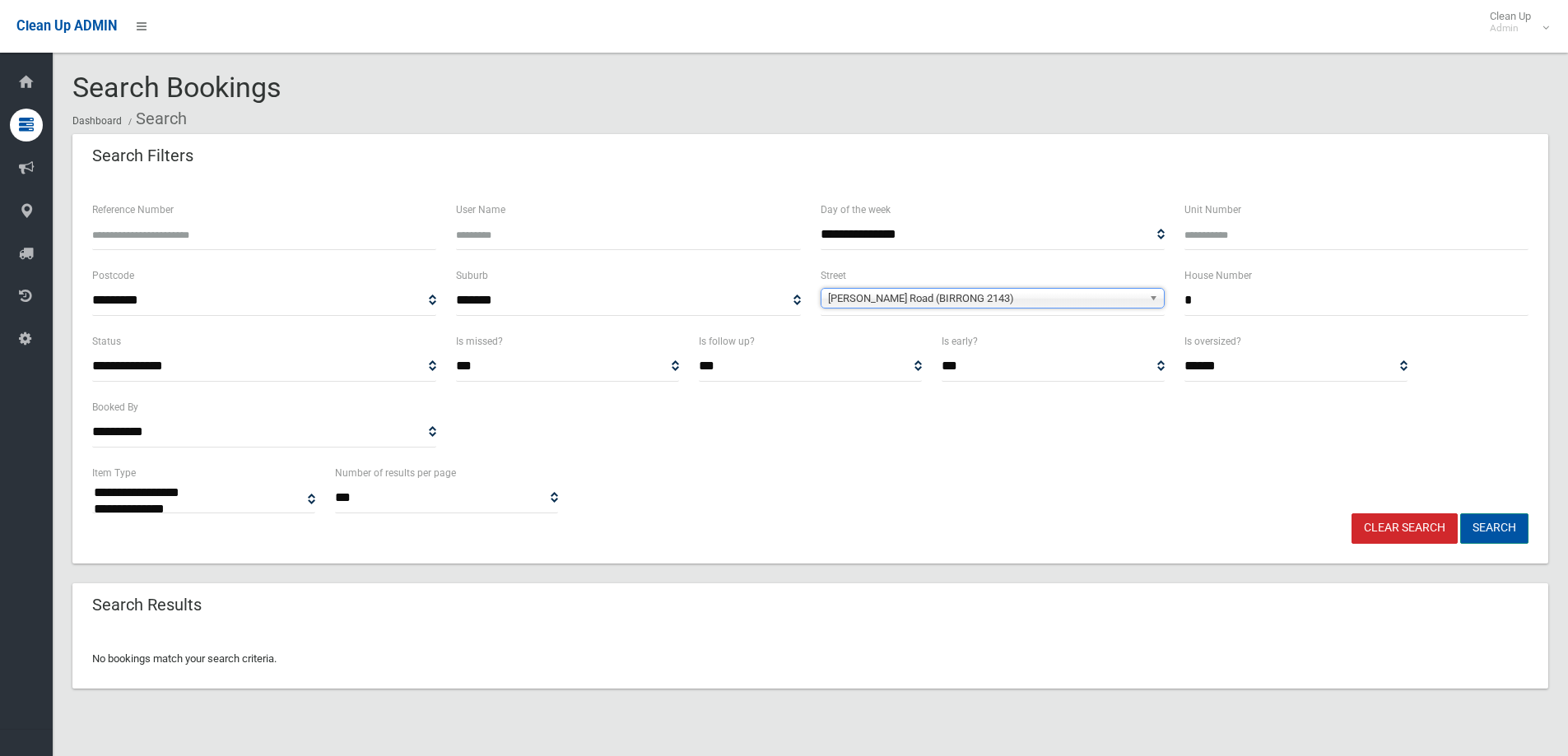
click at [1511, 520] on button "Search" at bounding box center [1493, 529] width 68 height 31
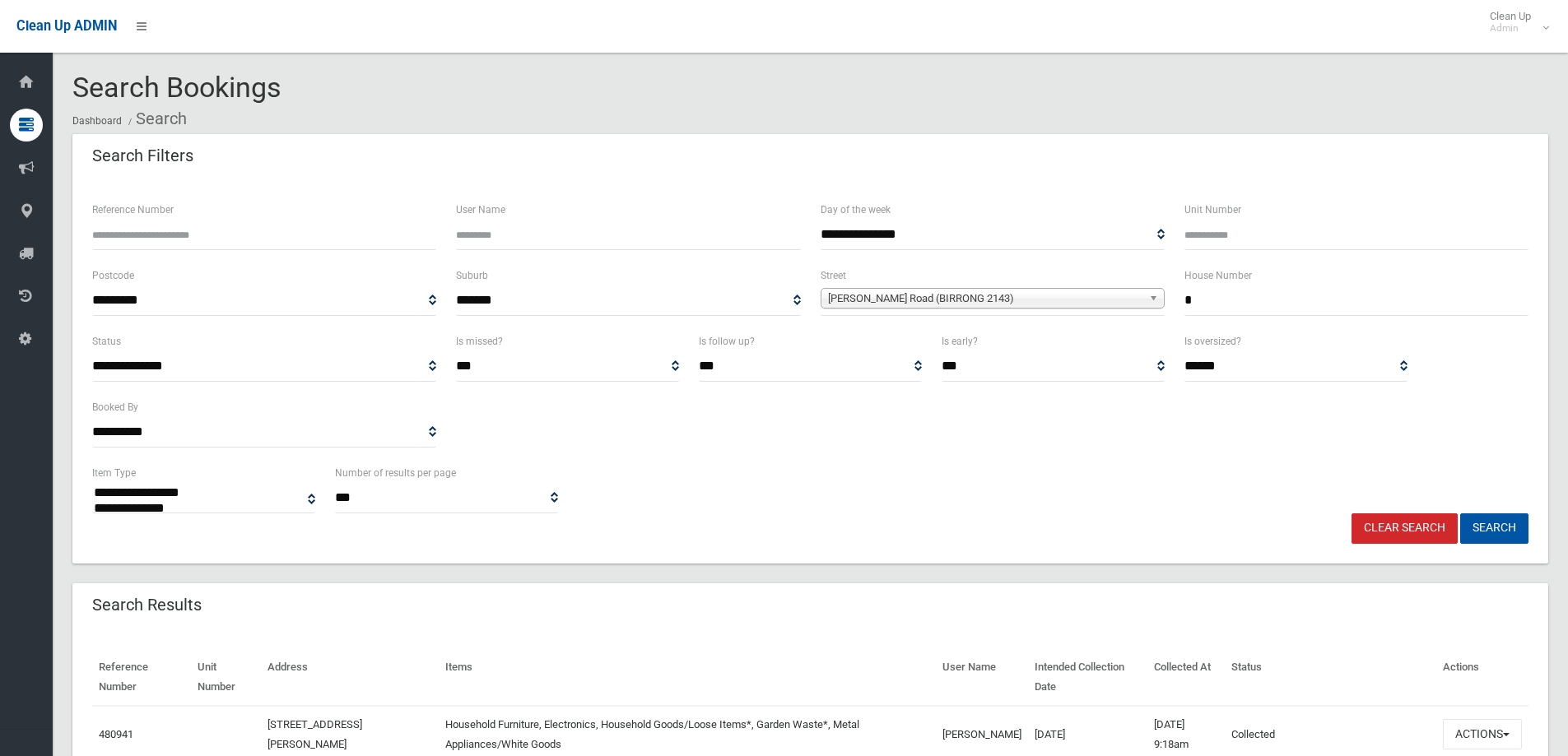
select select
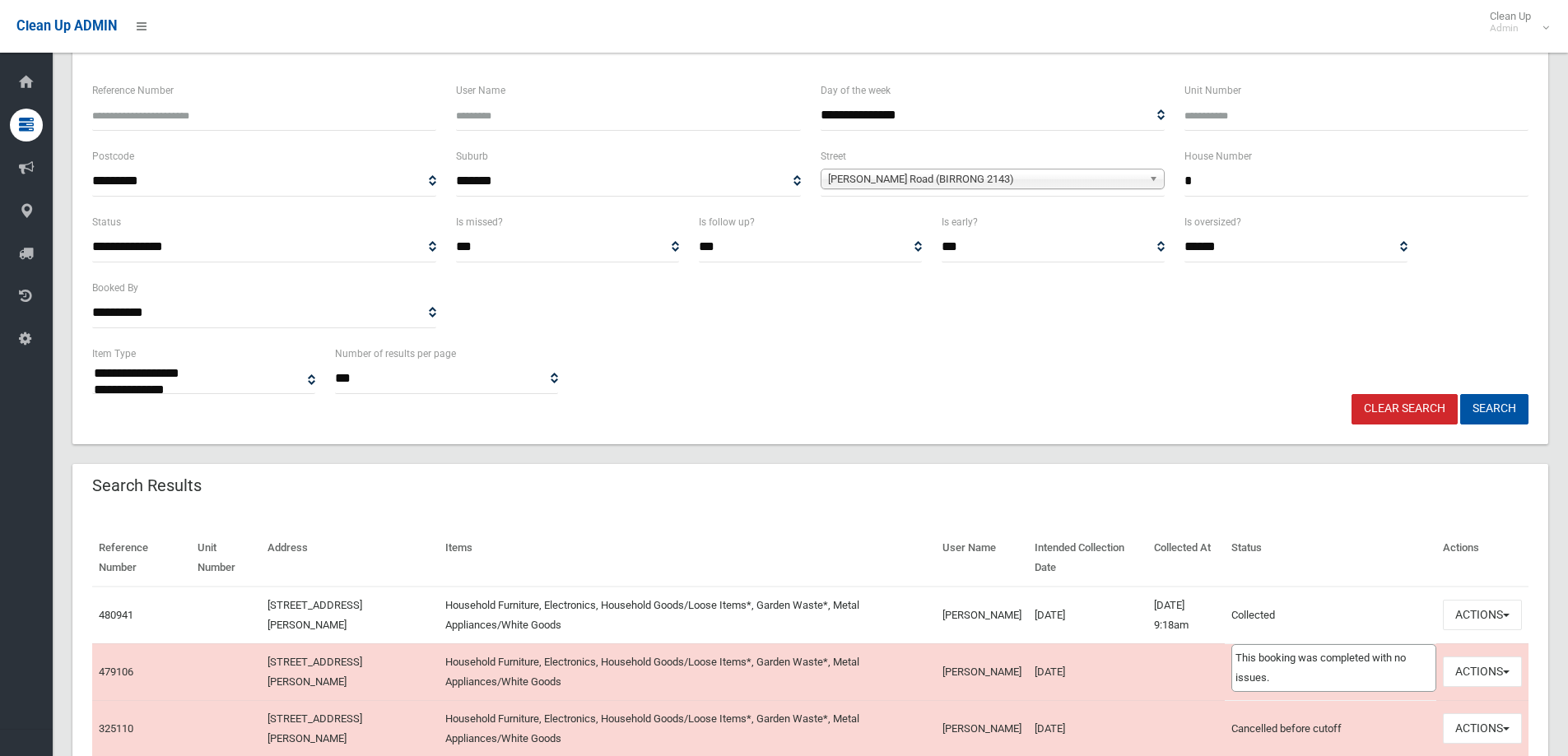
scroll to position [247, 0]
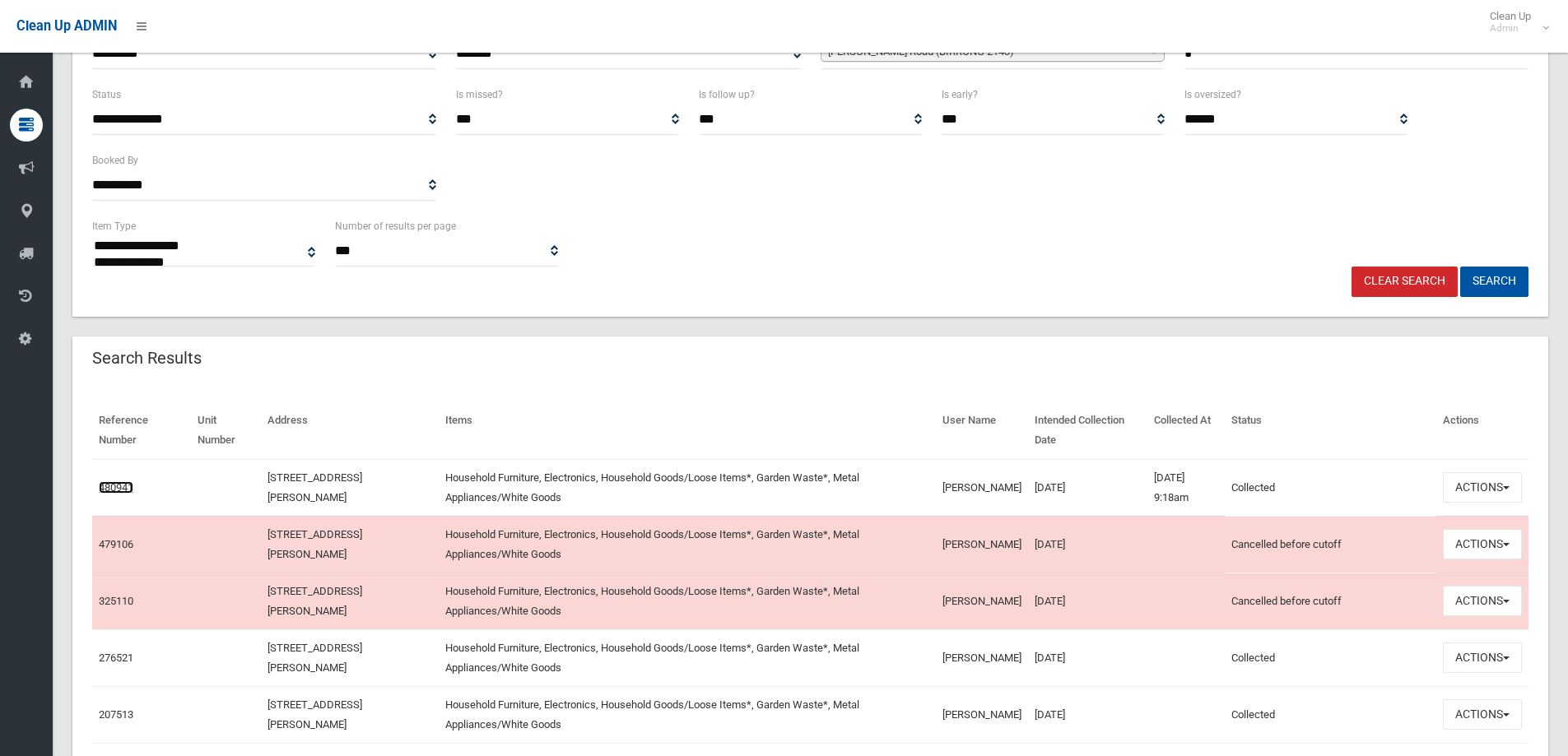
click at [105, 484] on link "480941" at bounding box center [116, 487] width 35 height 12
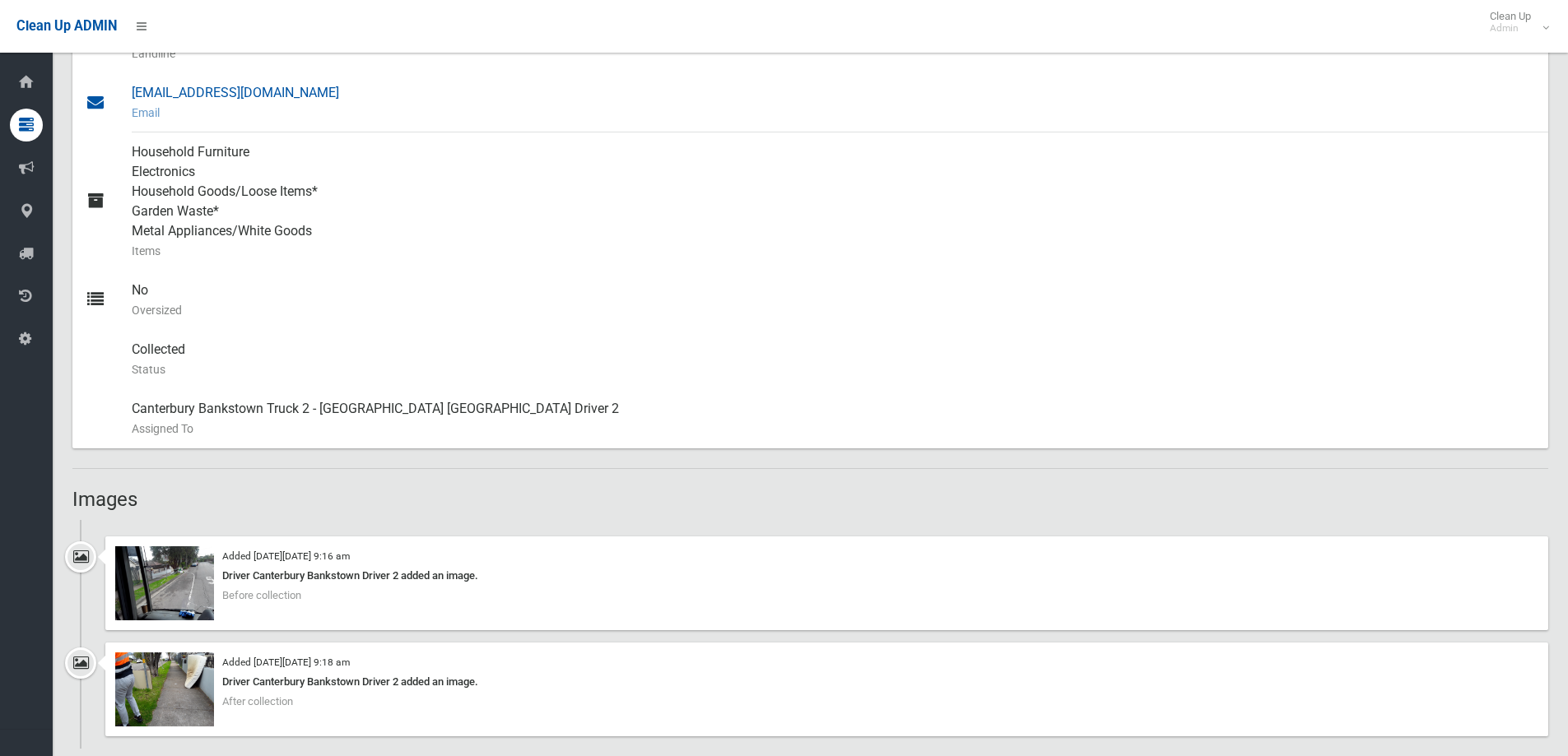
scroll to position [741, 0]
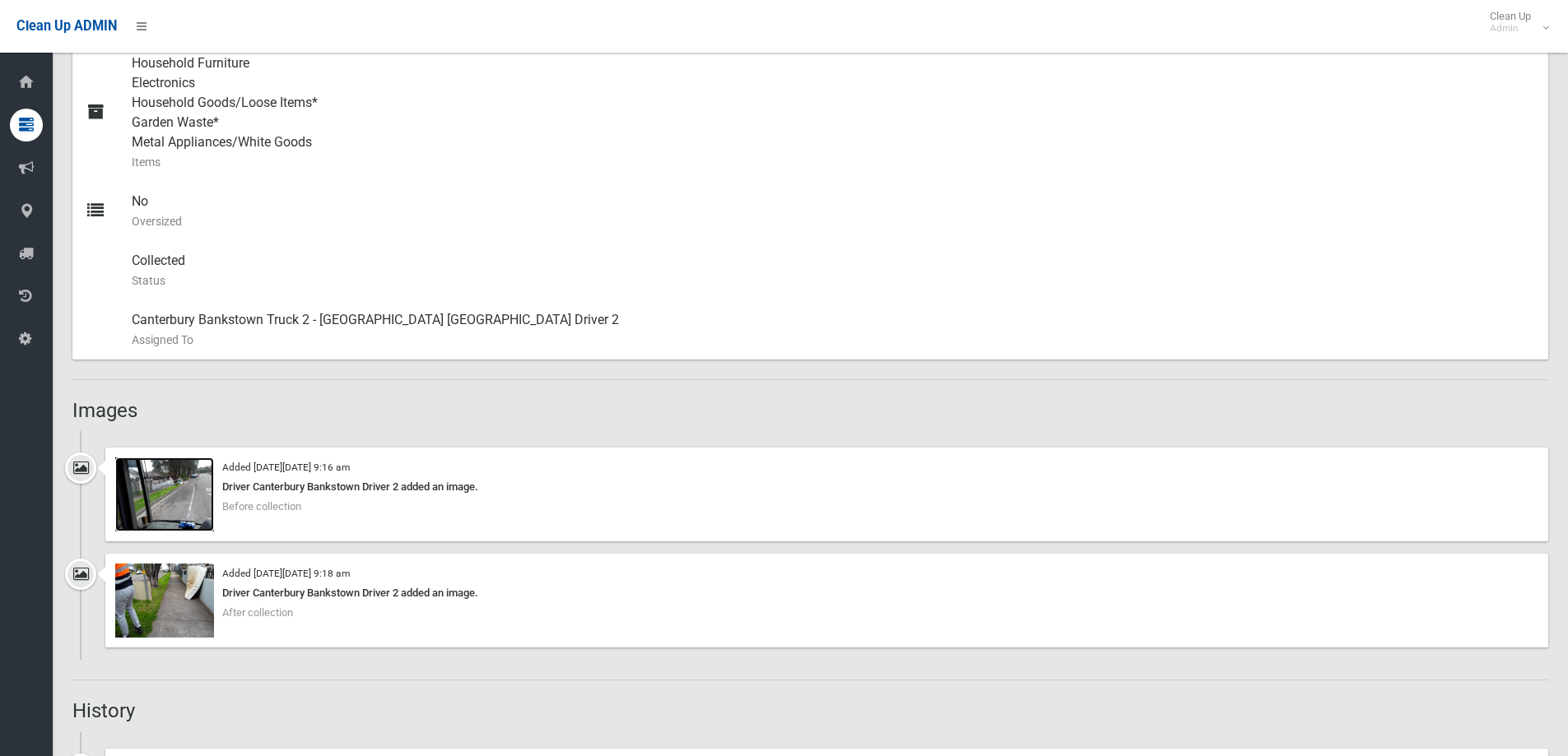
click at [184, 498] on img at bounding box center [164, 494] width 99 height 74
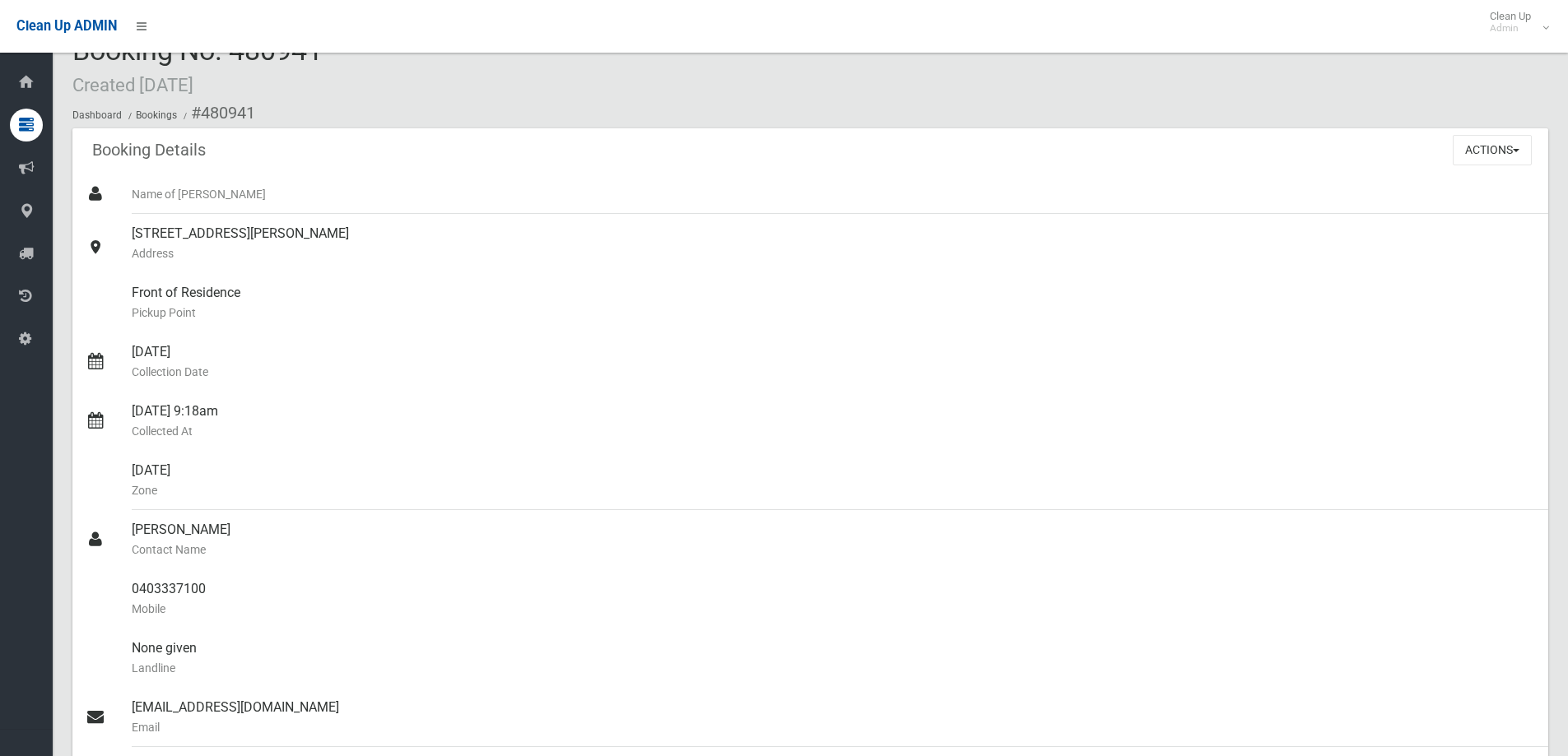
scroll to position [0, 0]
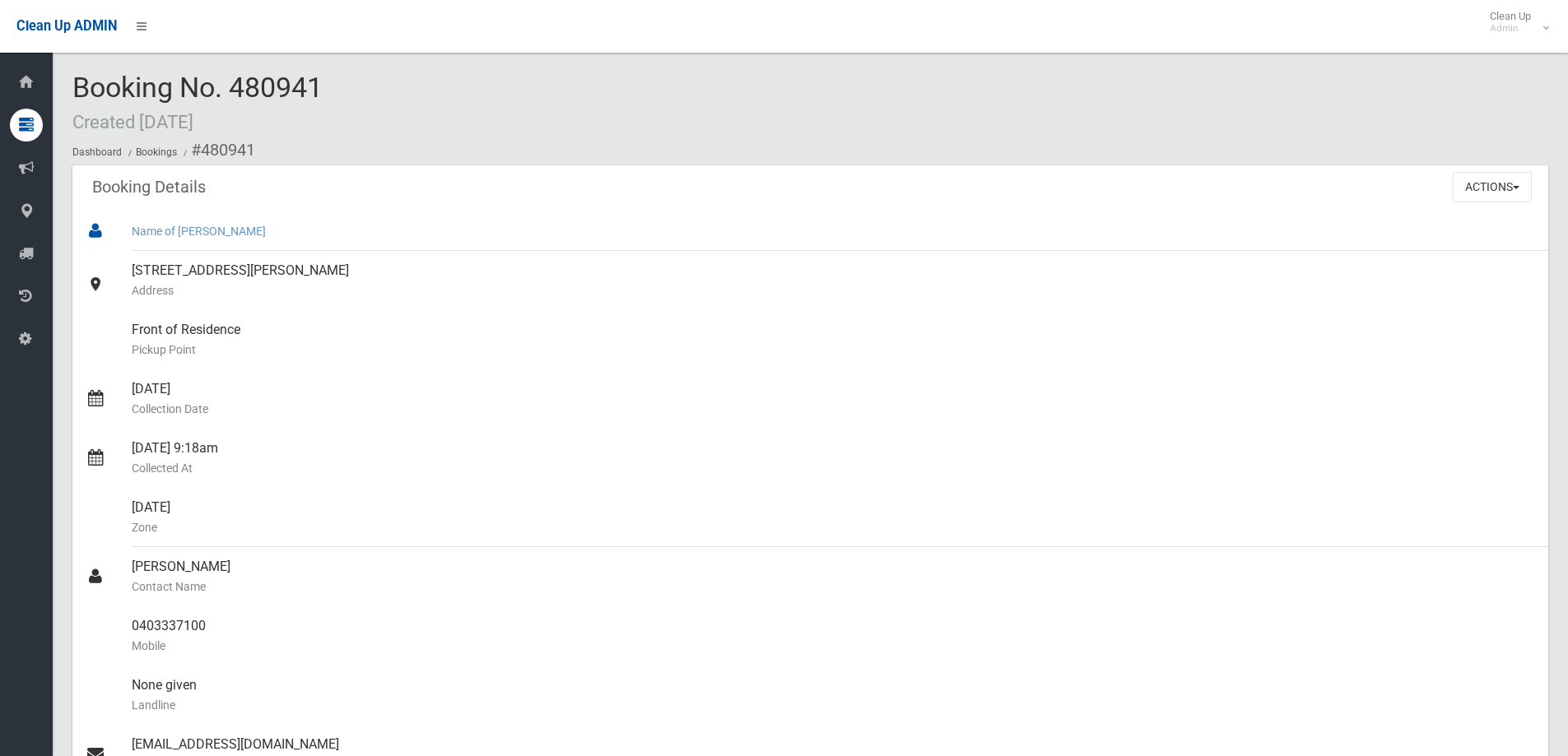
click at [1486, 214] on div "Name of [PERSON_NAME]" at bounding box center [833, 230] width 1403 height 39
click at [1491, 190] on button "Actions" at bounding box center [1491, 187] width 79 height 31
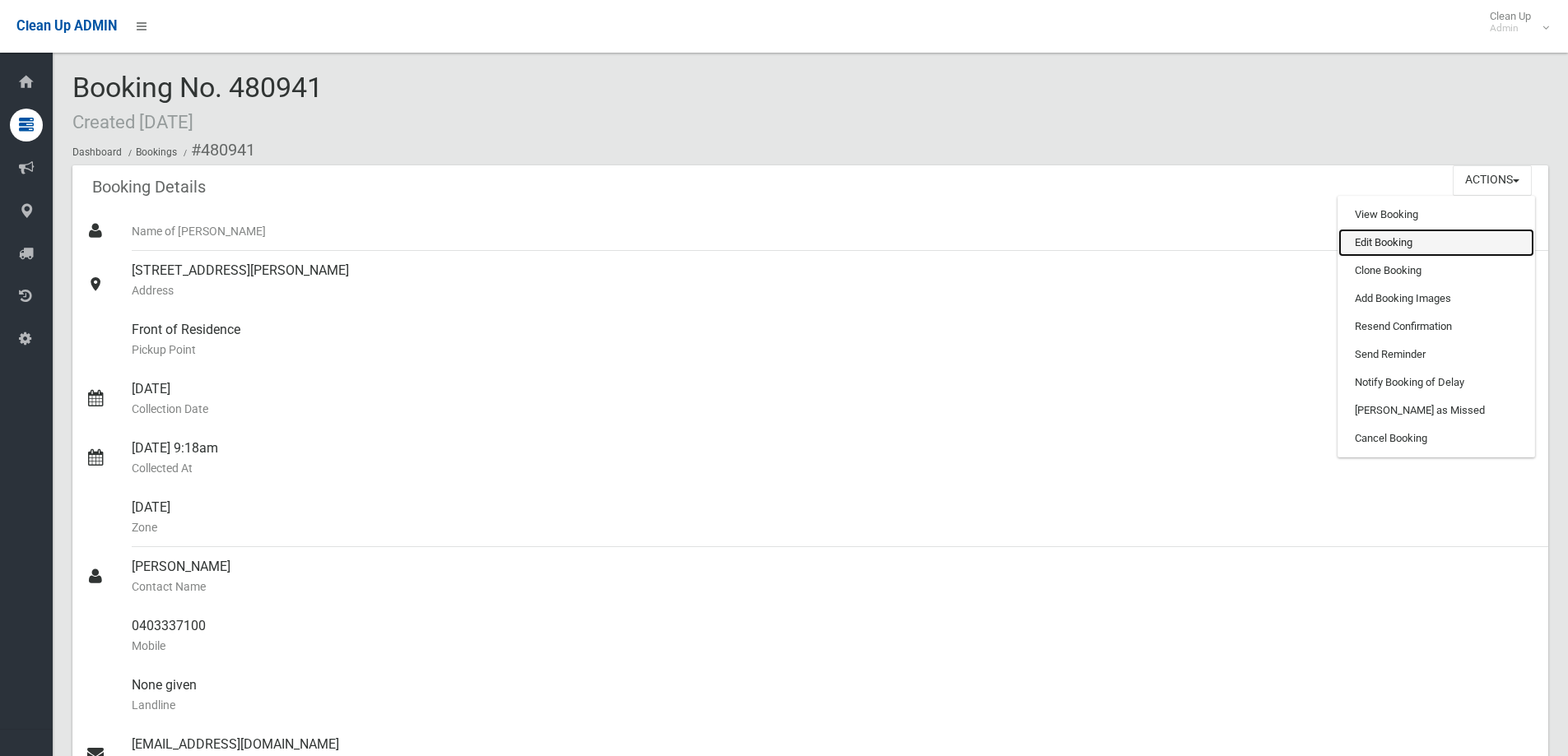
click at [1350, 244] on link "Edit Booking" at bounding box center [1436, 242] width 196 height 28
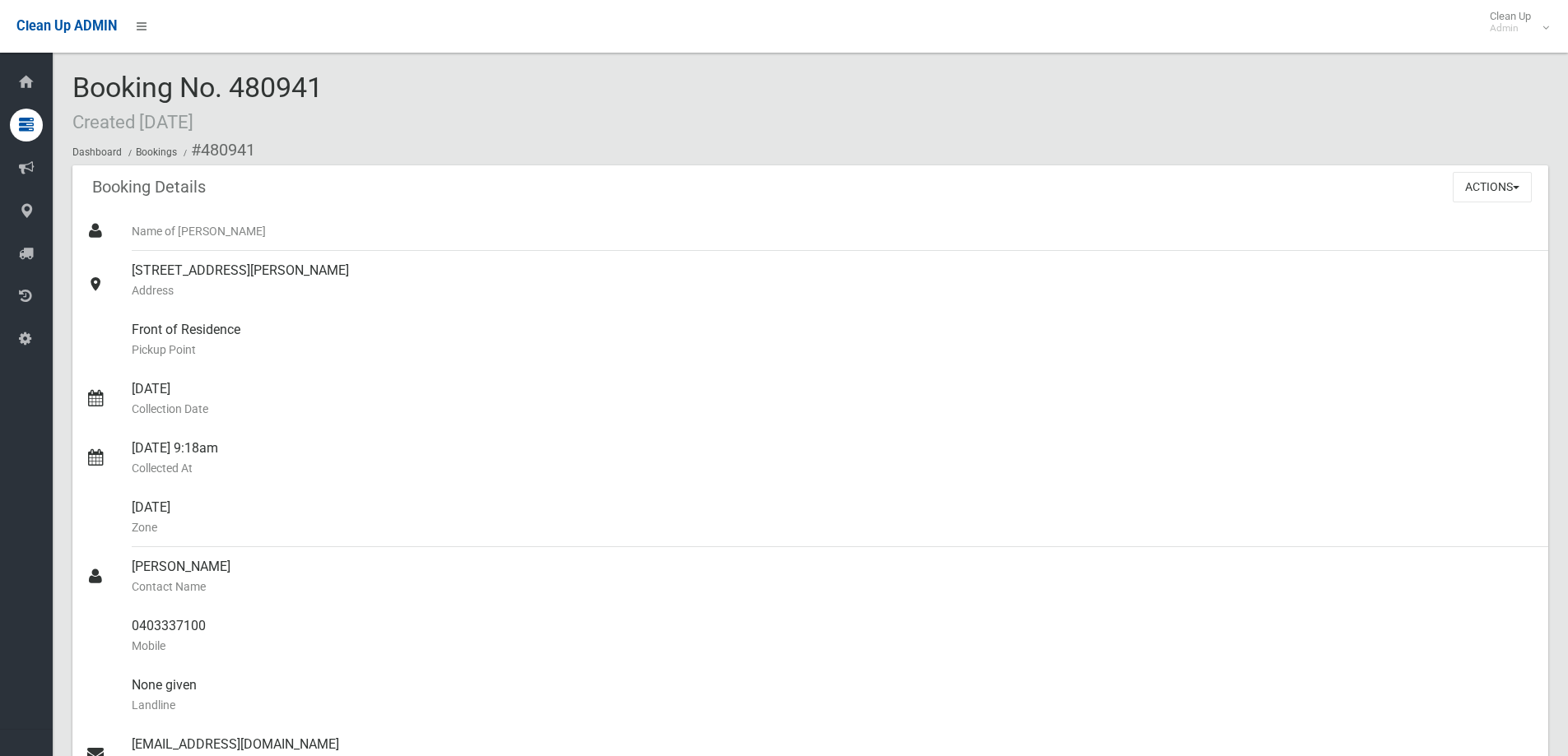
click at [319, 160] on ol "Dashboard Bookings #480941" at bounding box center [809, 151] width 1475 height 31
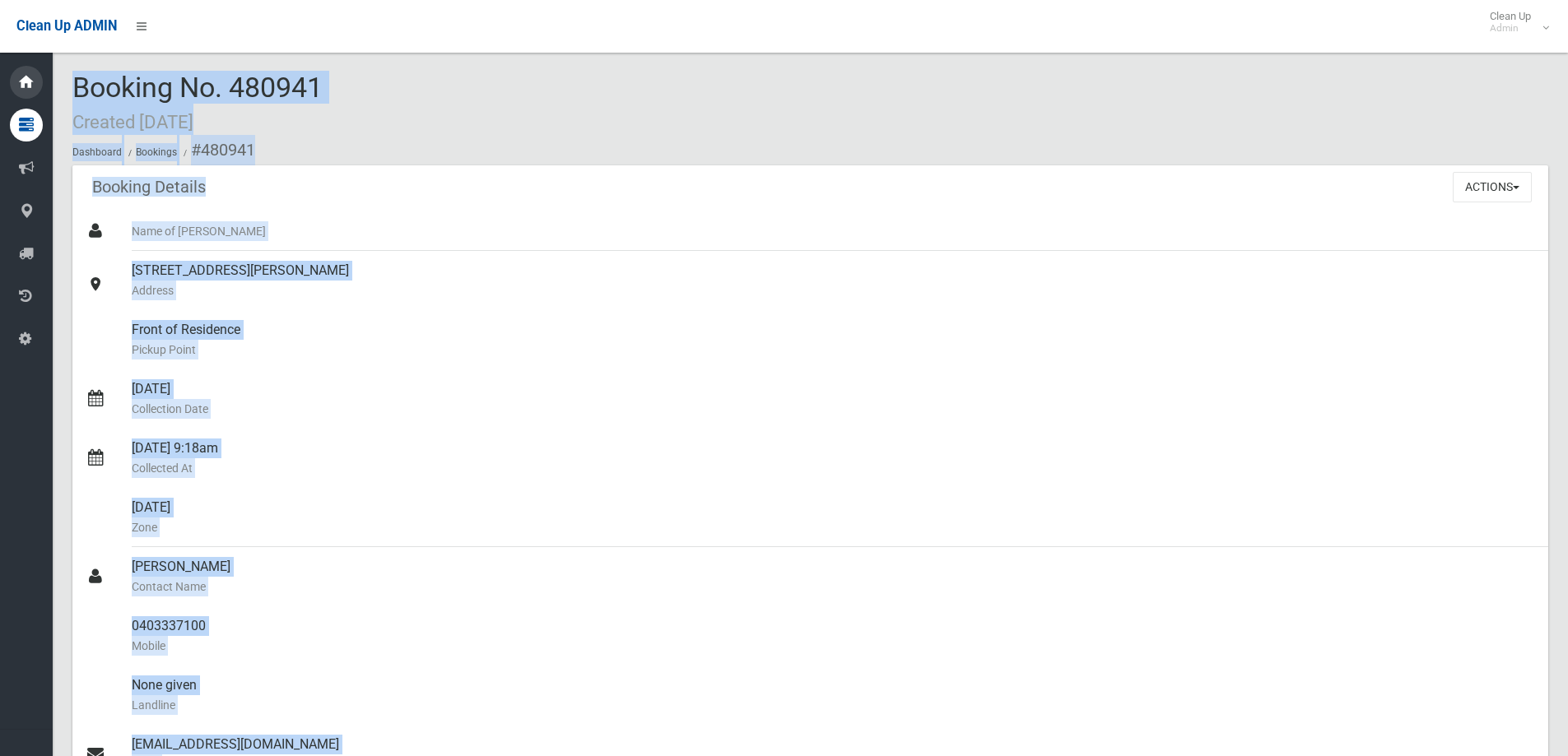
drag, startPoint x: 338, startPoint y: 92, endPoint x: 37, endPoint y: 90, distance: 301.0
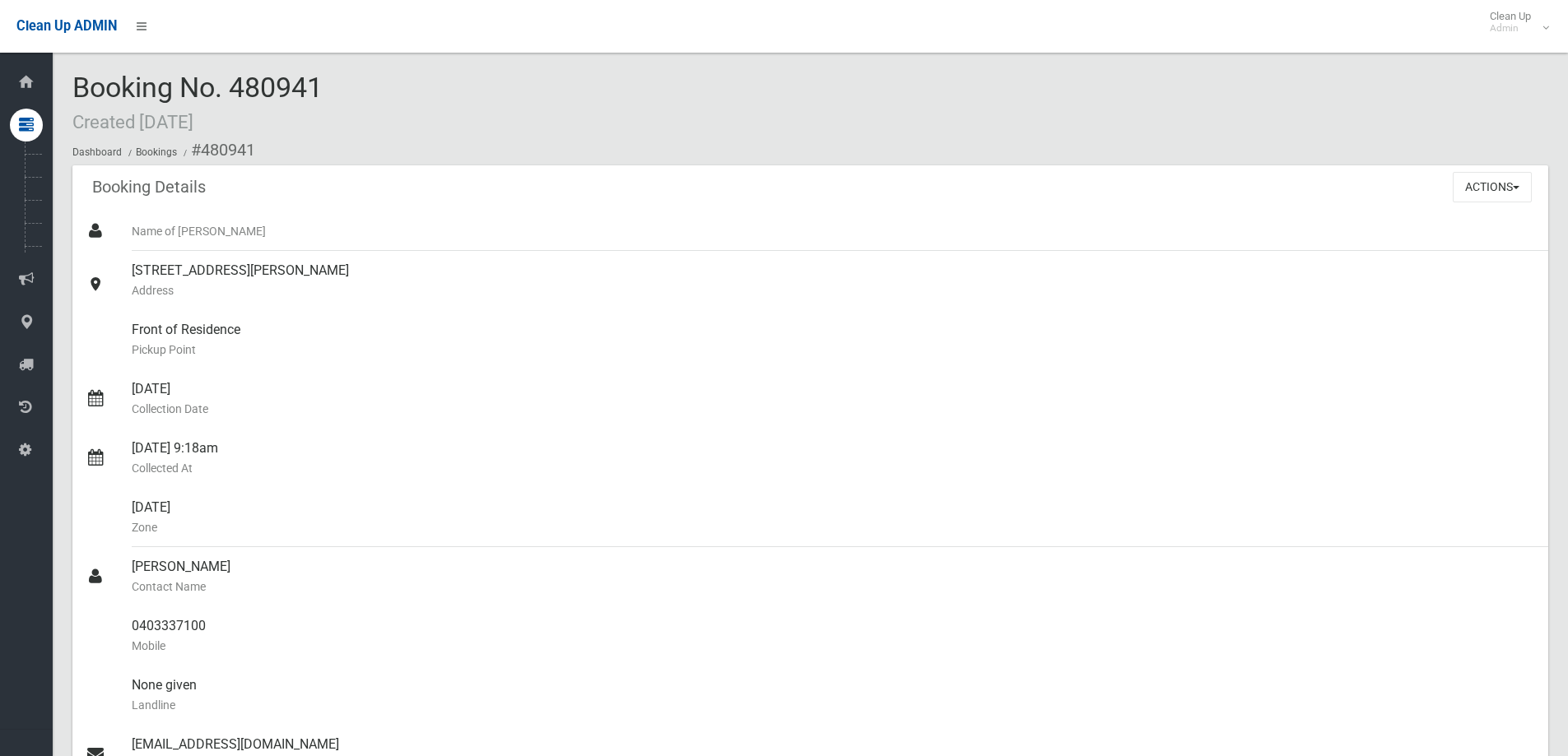
click at [315, 83] on span "Booking No. 480941 Created [DATE]" at bounding box center [197, 103] width 250 height 64
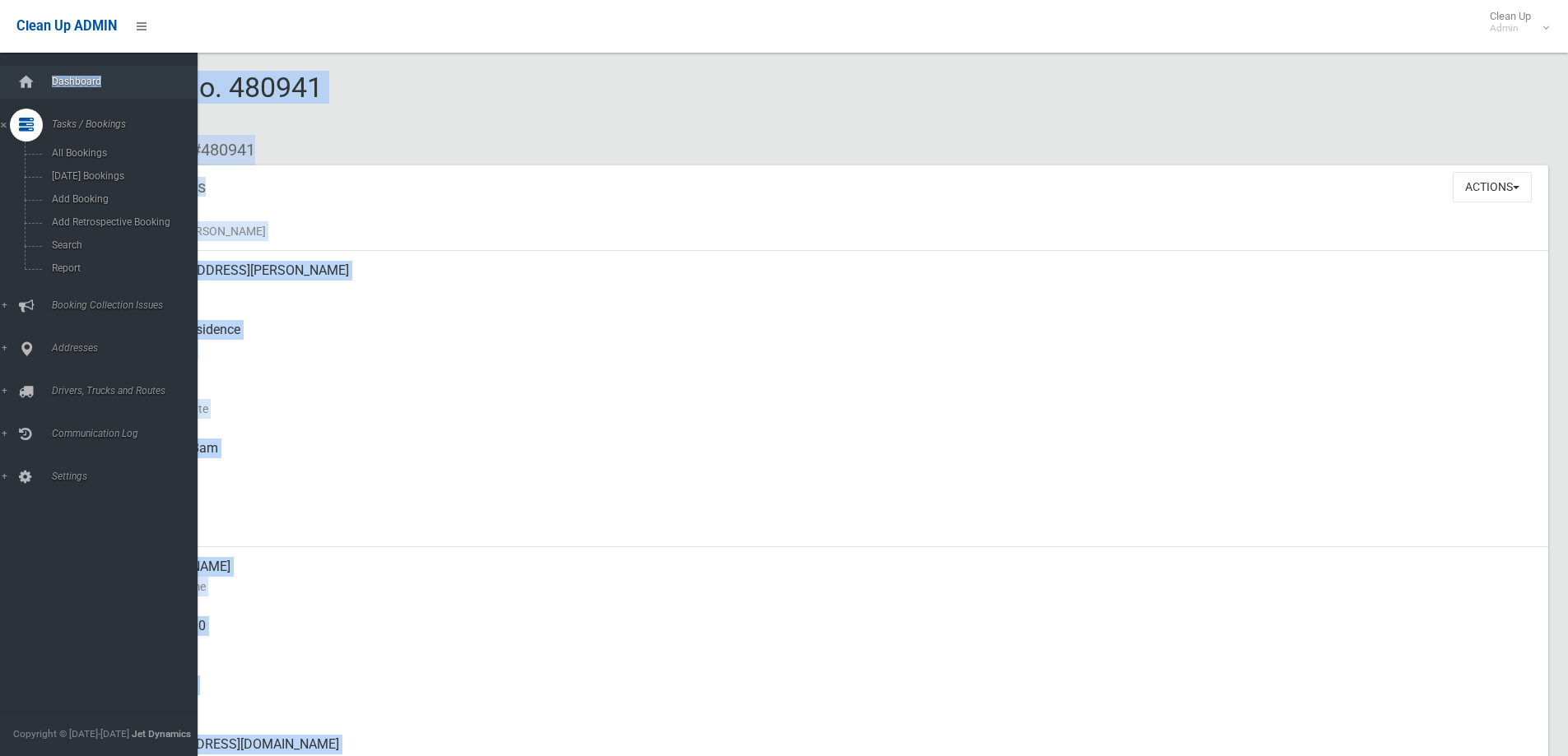
drag, startPoint x: 91, startPoint y: 82, endPoint x: 182, endPoint y: 79, distance: 91.0
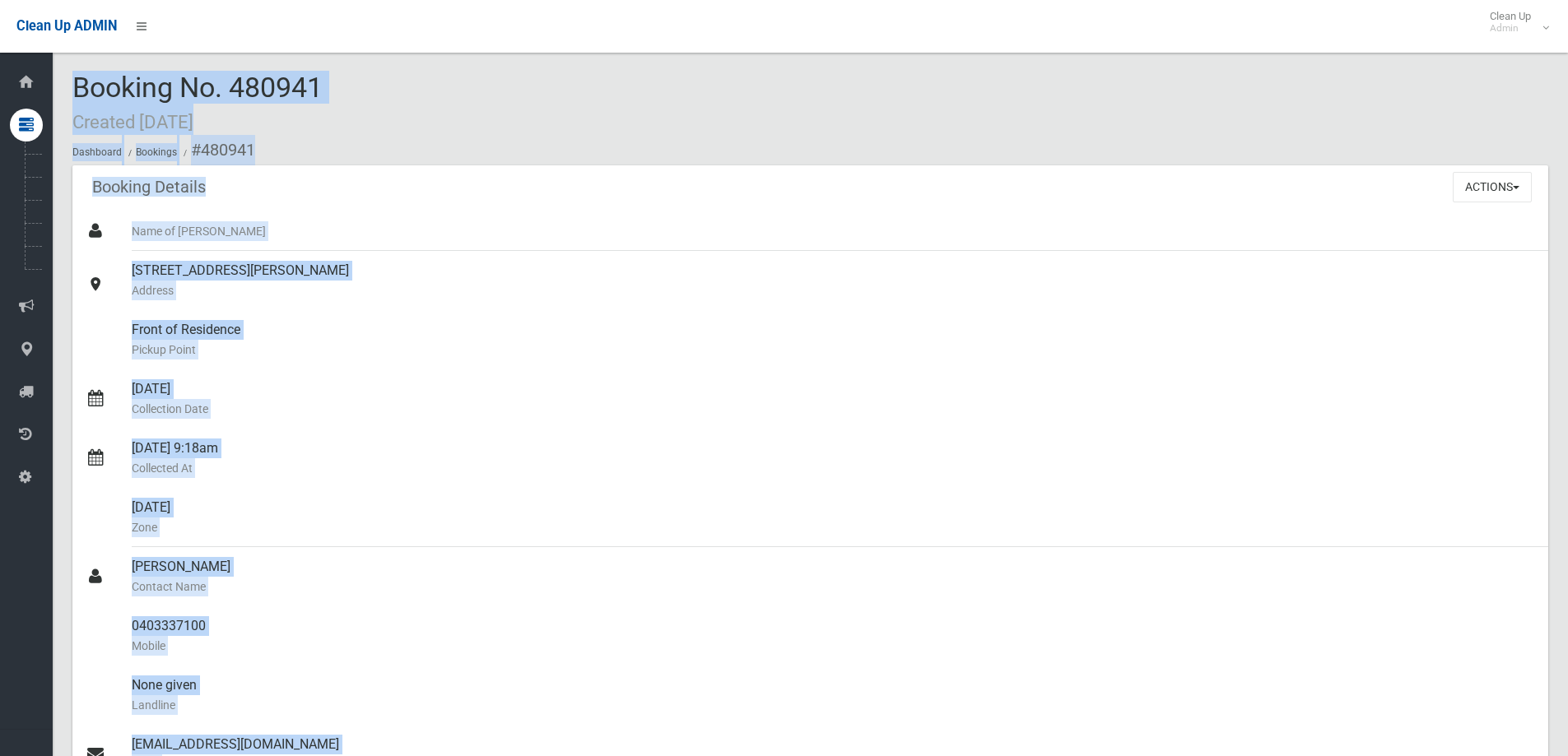
click at [493, 95] on div "Booking No. 480941 Created [DATE] Dashboard Bookings #480941" at bounding box center [809, 118] width 1475 height 93
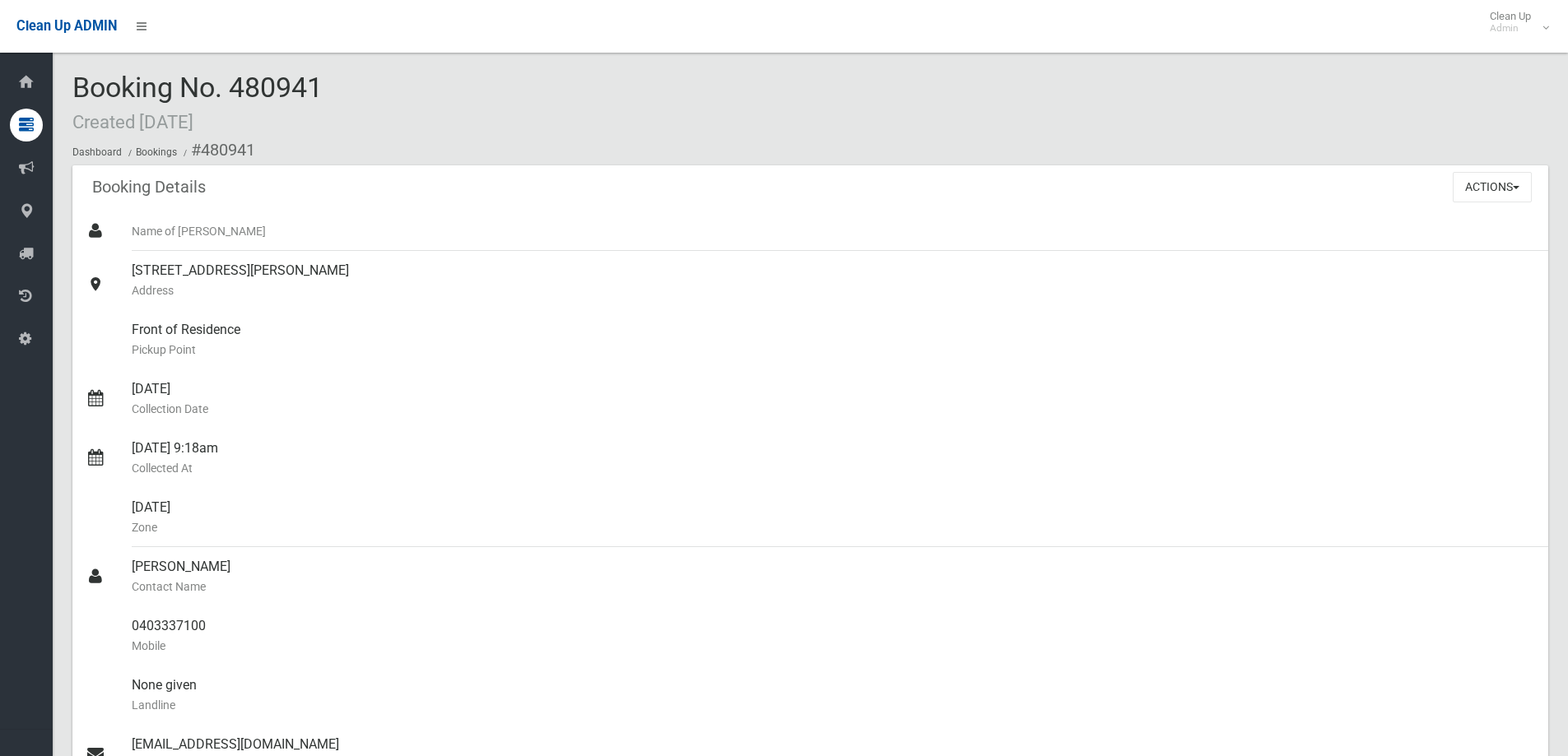
drag, startPoint x: 383, startPoint y: 80, endPoint x: 78, endPoint y: 79, distance: 305.0
click at [78, 79] on div "Booking No. 480941 Created [DATE] Dashboard Bookings #480941" at bounding box center [809, 118] width 1475 height 93
copy span "Booking No. 480941"
click at [340, 93] on div "Booking No. 480941 Created [DATE] Dashboard Bookings #480941" at bounding box center [809, 118] width 1475 height 93
drag, startPoint x: 362, startPoint y: 89, endPoint x: 70, endPoint y: 92, distance: 292.0
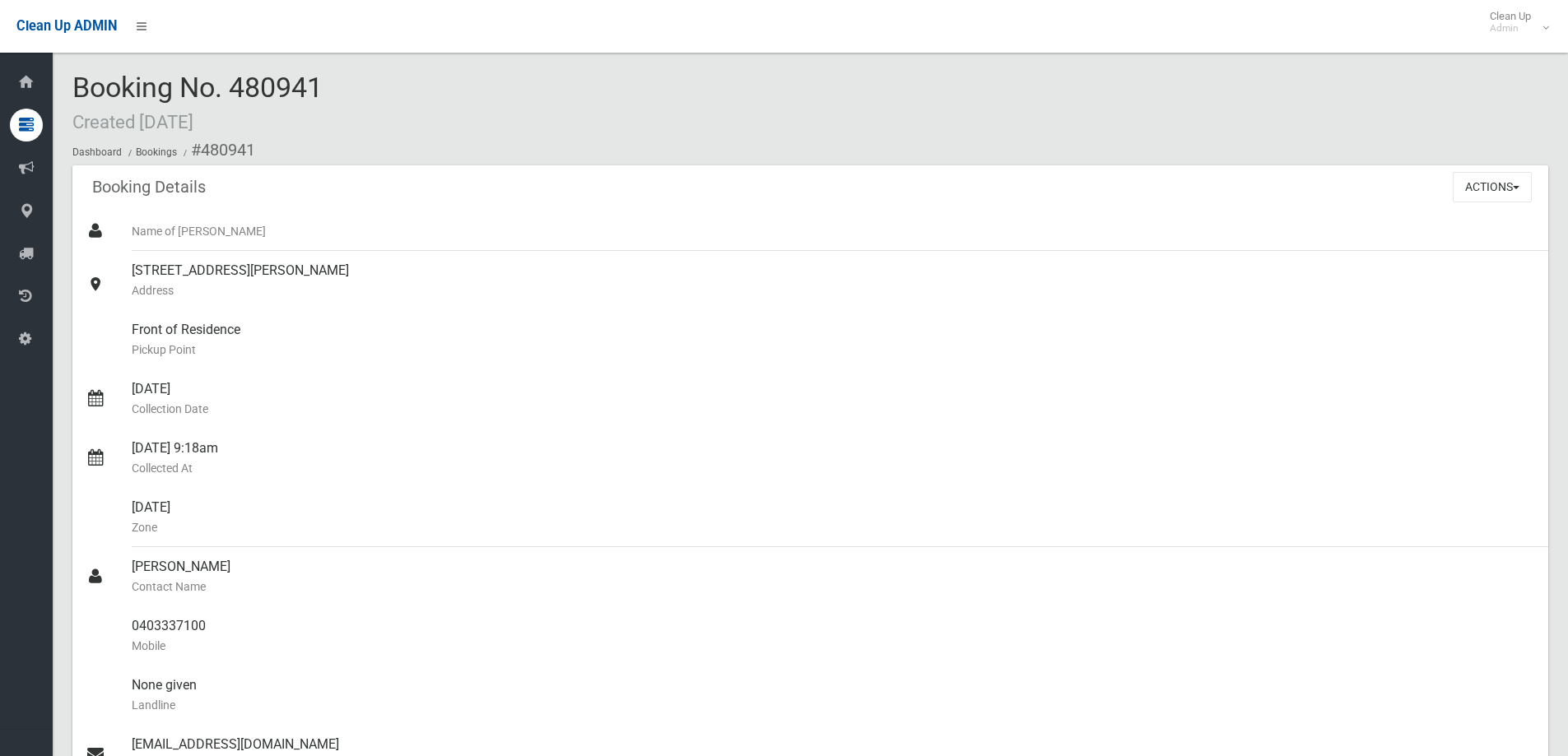
click at [353, 83] on div "Booking No. 480941 Created 25/08/2025 Dashboard Bookings #480941" at bounding box center [809, 118] width 1475 height 93
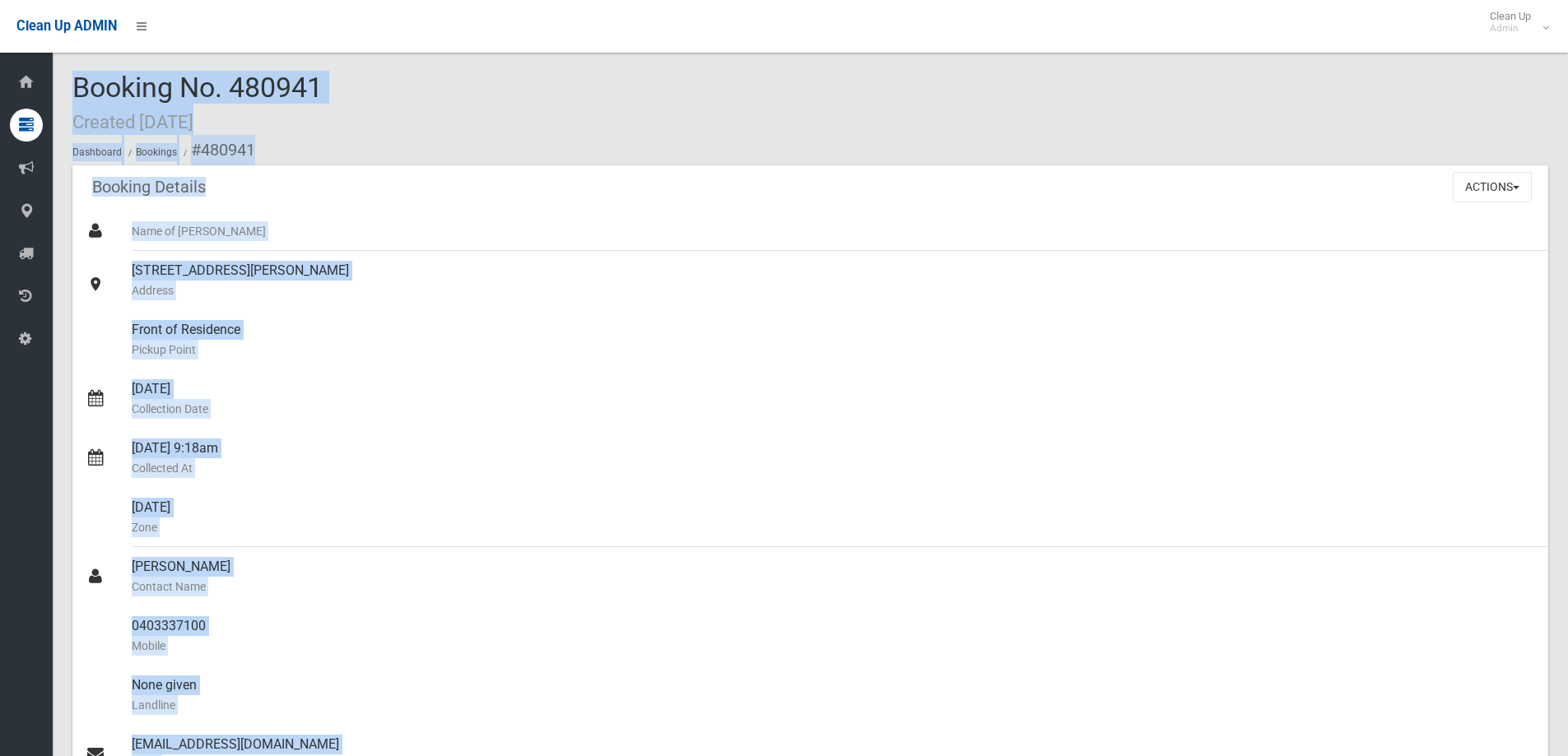
drag, startPoint x: 381, startPoint y: 83, endPoint x: 40, endPoint y: 82, distance: 341.0
click at [358, 81] on div "Booking No. 480941 Created 25/08/2025 Dashboard Bookings #480941" at bounding box center [809, 118] width 1475 height 93
click at [416, 87] on div "Booking No. 480941 Created 25/08/2025 Dashboard Bookings #480941" at bounding box center [809, 118] width 1475 height 93
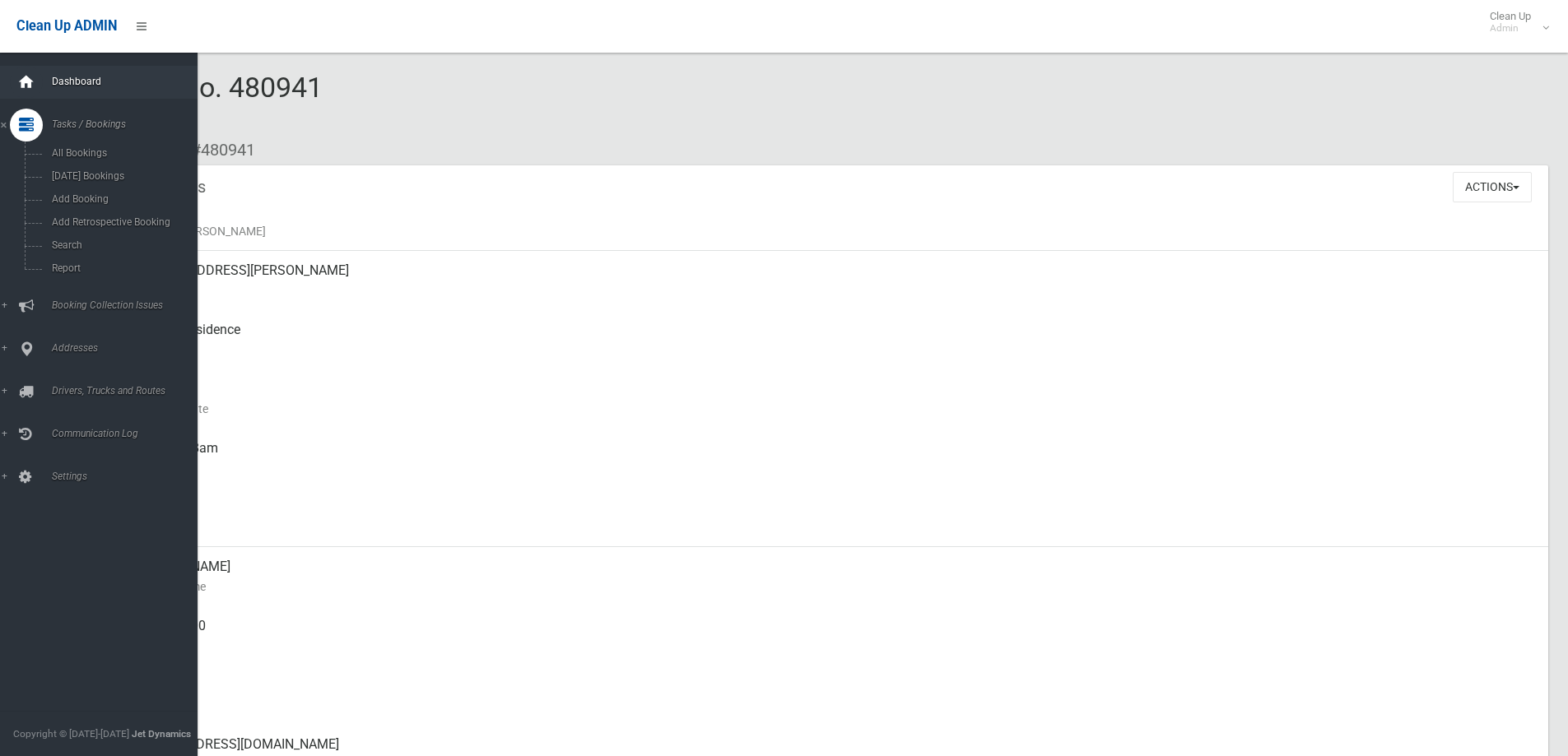
click at [29, 80] on icon at bounding box center [26, 83] width 18 height 33
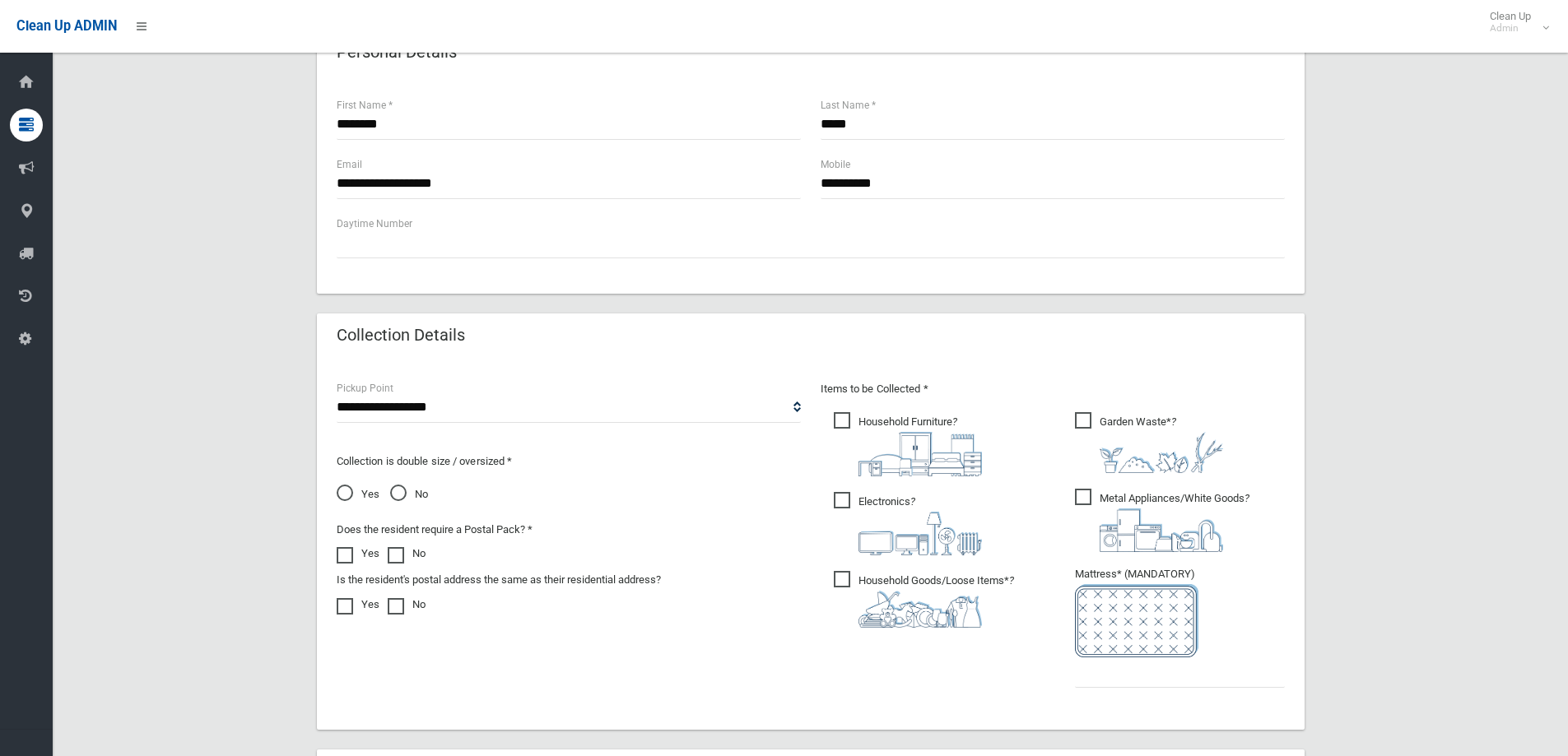
scroll to position [576, 0]
click at [887, 424] on span "Household Furniture ?" at bounding box center [908, 442] width 148 height 64
click at [864, 504] on span "Electronics ?" at bounding box center [908, 522] width 148 height 63
click at [852, 566] on label "Household Goods/Loose Items* ?" at bounding box center [924, 596] width 180 height 60
click at [1101, 414] on span "Garden Waste* ?" at bounding box center [1149, 440] width 148 height 60
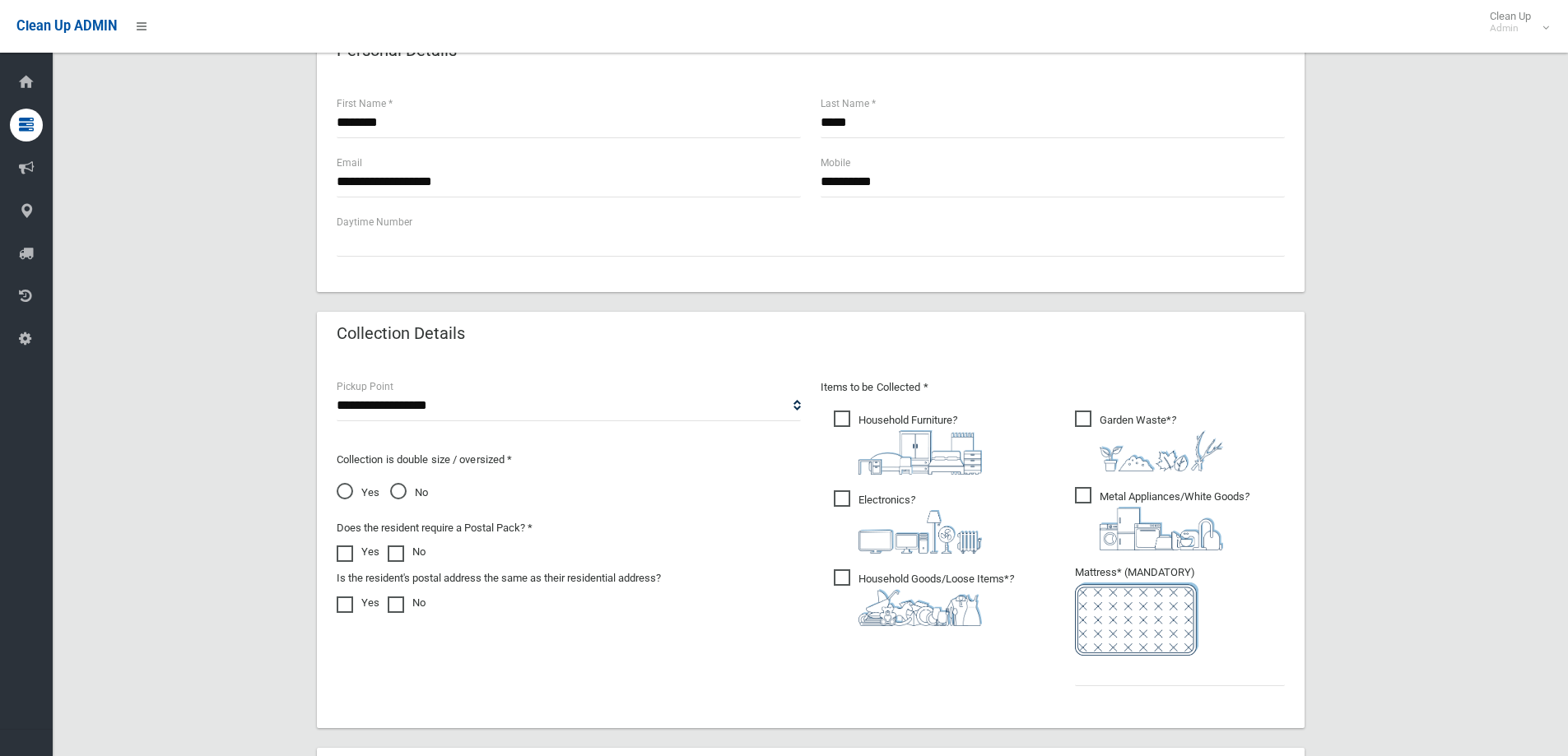
click at [1083, 503] on span "Metal Appliances/White Goods ?" at bounding box center [1162, 519] width 175 height 63
click at [1083, 662] on input "text" at bounding box center [1179, 671] width 210 height 31
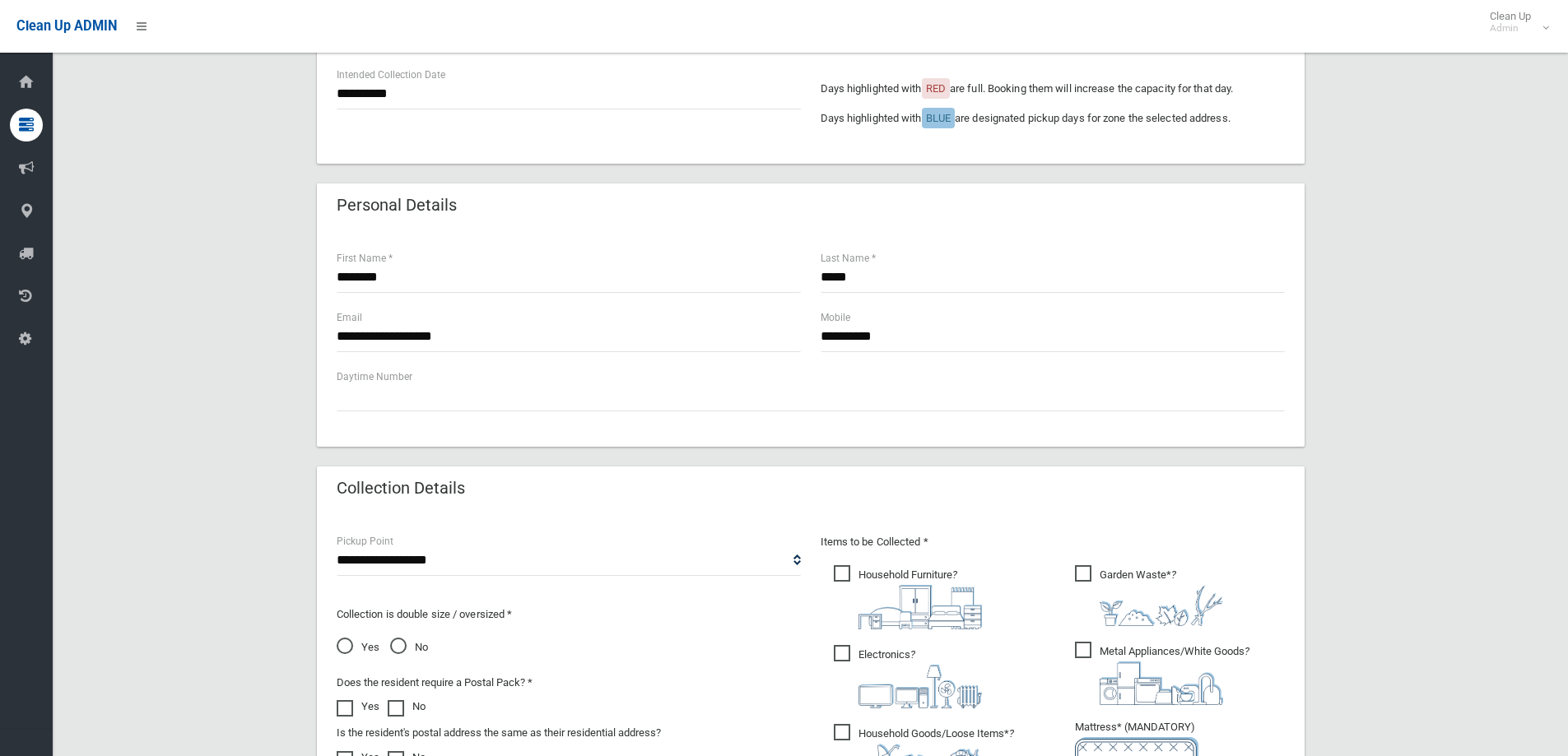
scroll to position [247, 0]
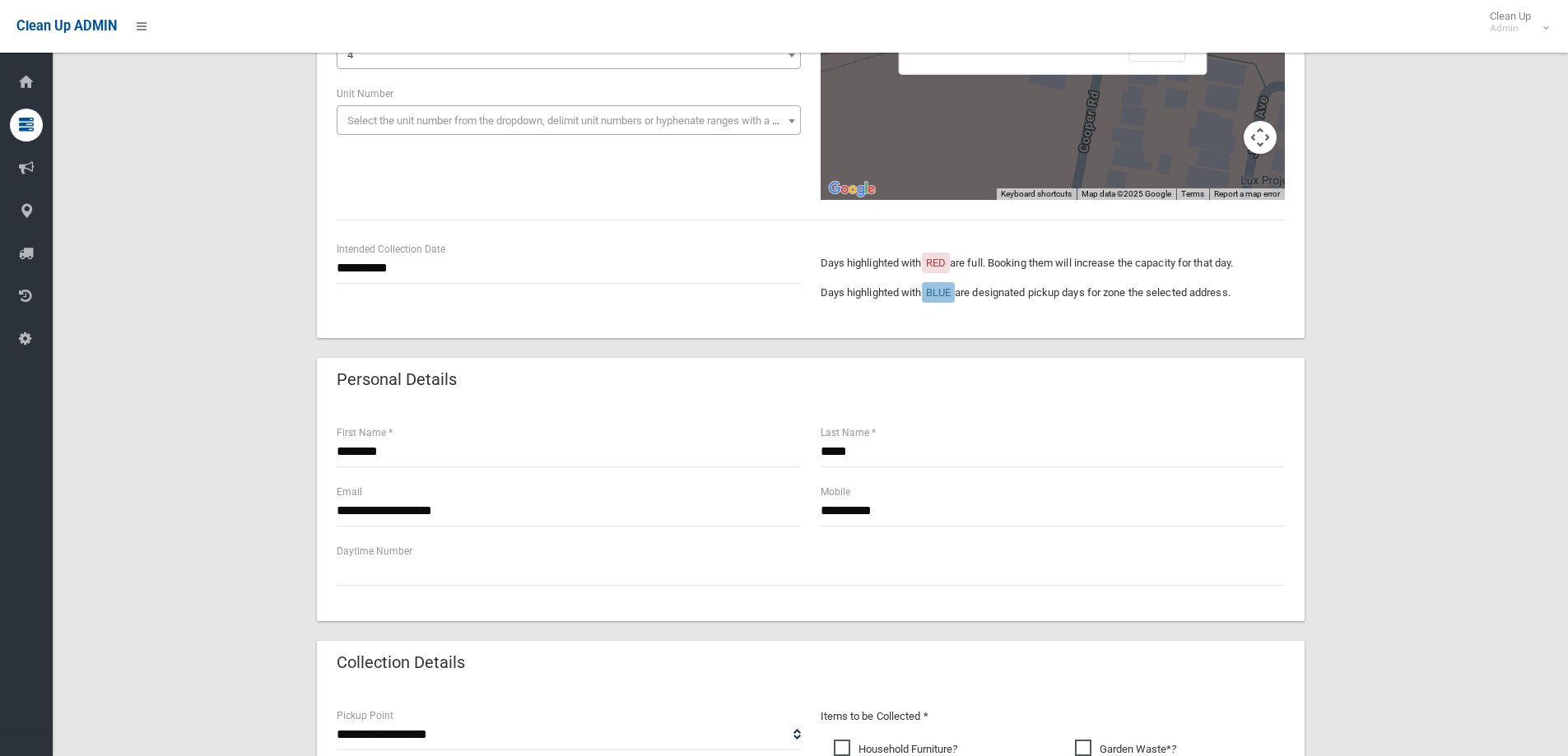
type input "*"
click at [445, 275] on input "**********" at bounding box center [569, 269] width 464 height 31
click at [1397, 278] on div "**********" at bounding box center [809, 602] width 1475 height 1428
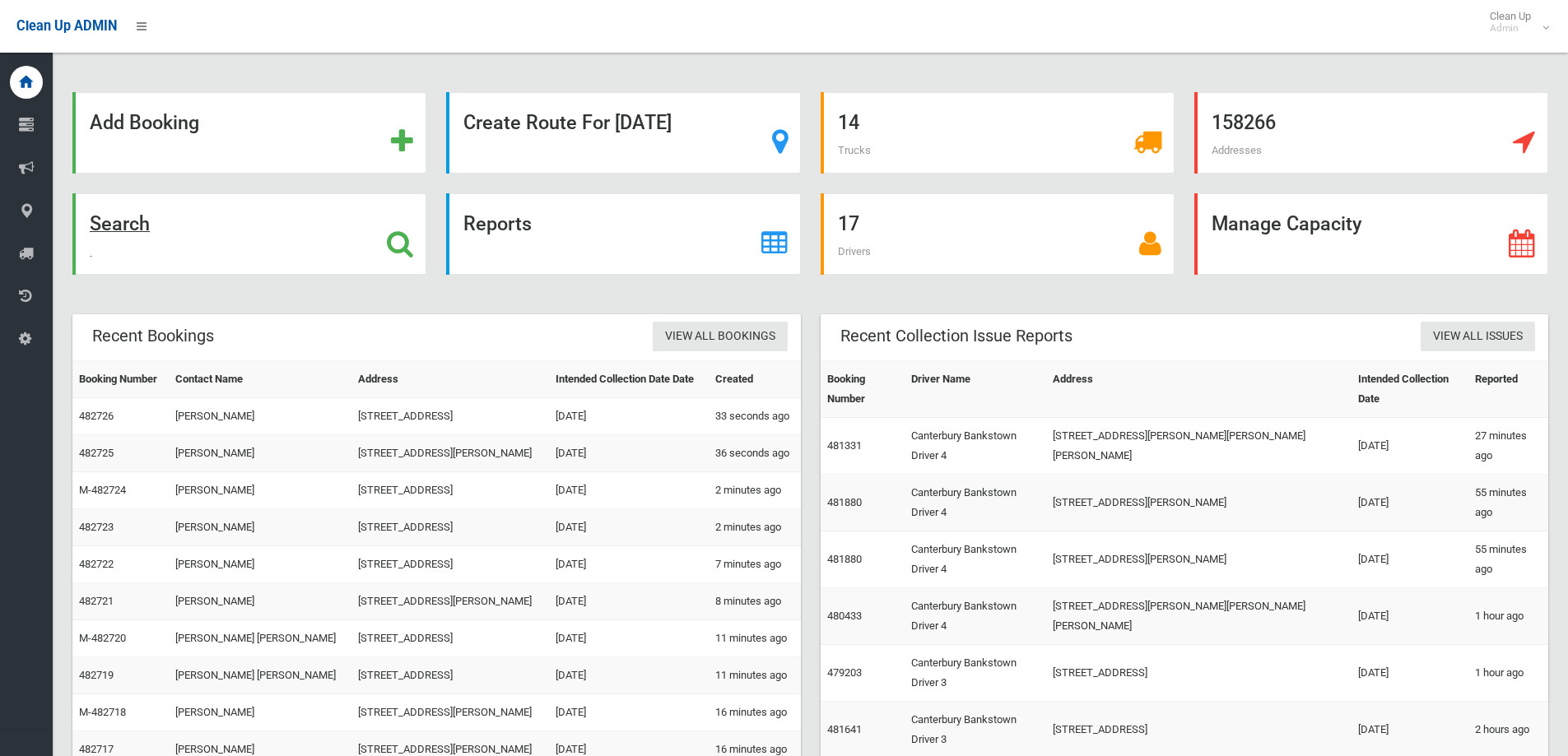
click at [321, 235] on div "Search" at bounding box center [249, 234] width 354 height 82
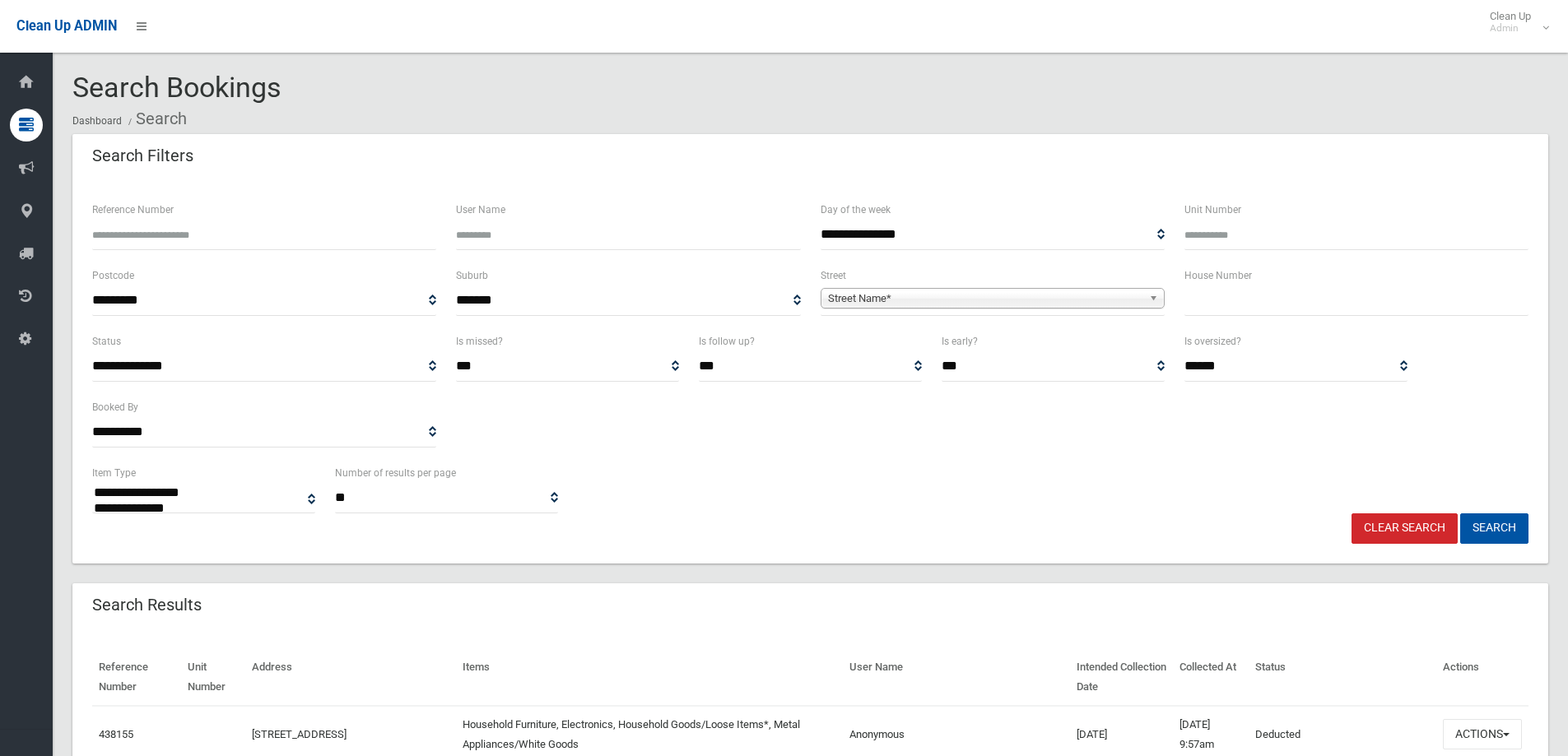
select select
click at [1240, 304] on input "text" at bounding box center [1356, 301] width 344 height 31
type input "**"
drag, startPoint x: 1019, startPoint y: 280, endPoint x: 1009, endPoint y: 293, distance: 16.4
click at [1013, 286] on div "**********" at bounding box center [992, 291] width 344 height 50
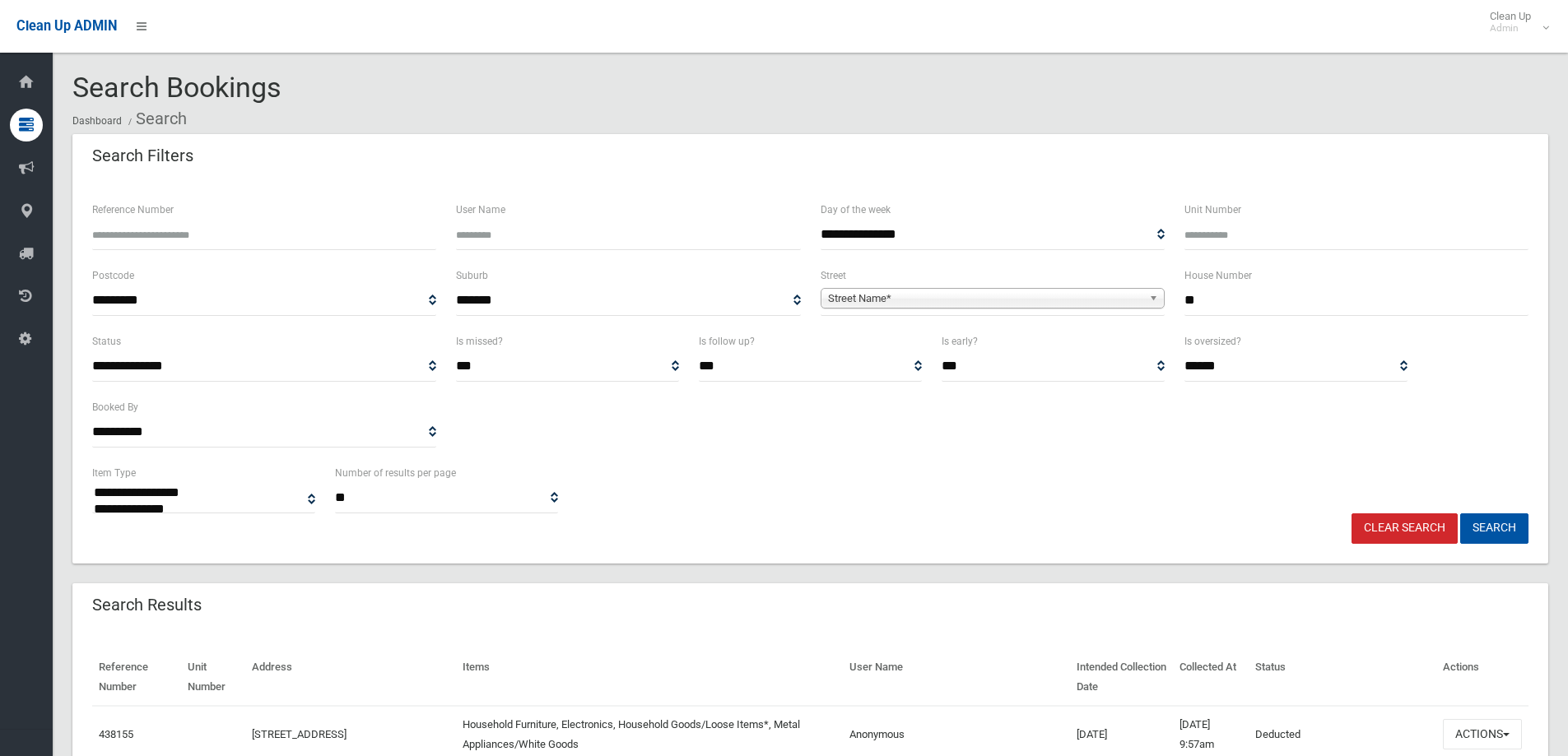
click at [1002, 304] on span "Street Name*" at bounding box center [986, 298] width 315 height 20
click at [967, 331] on input "****" at bounding box center [992, 320] width 336 height 20
type input "****"
click at [961, 342] on li "[GEOGRAPHIC_DATA] ([PERSON_NAME][GEOGRAPHIC_DATA])" at bounding box center [992, 343] width 336 height 20
click at [1486, 516] on button "Search" at bounding box center [1493, 529] width 68 height 31
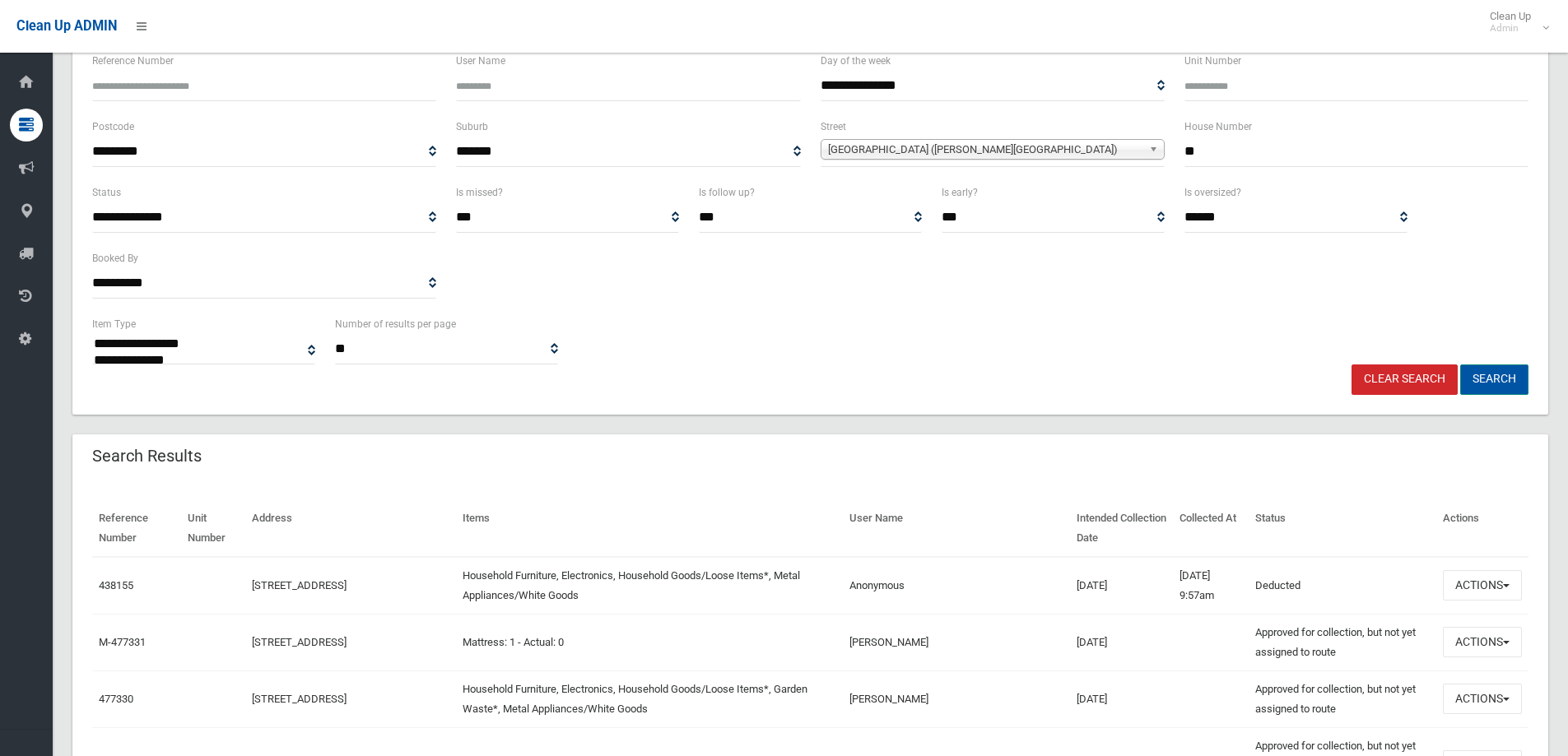
scroll to position [164, 0]
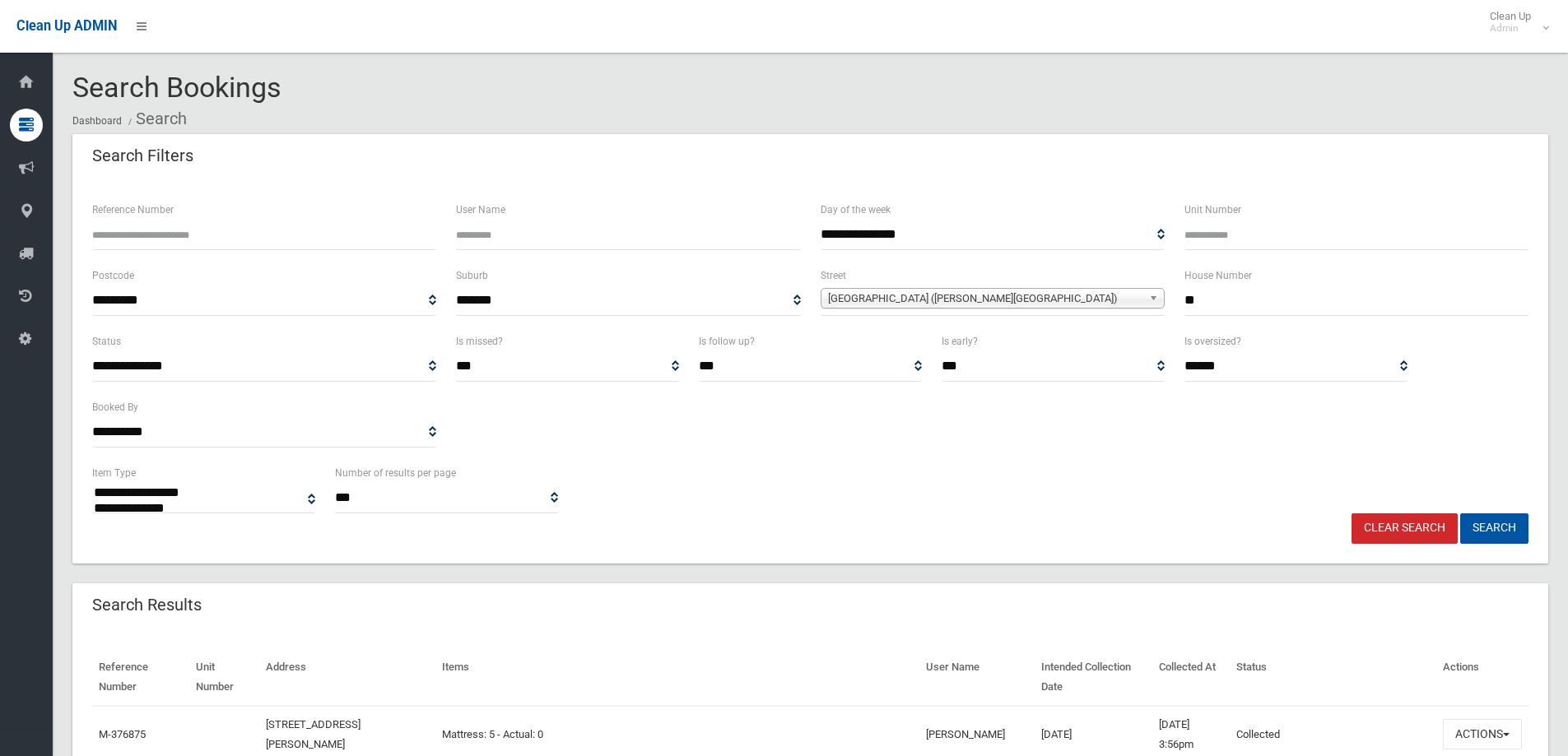
select select
click at [1404, 521] on link "Clear Search" at bounding box center [1404, 529] width 107 height 31
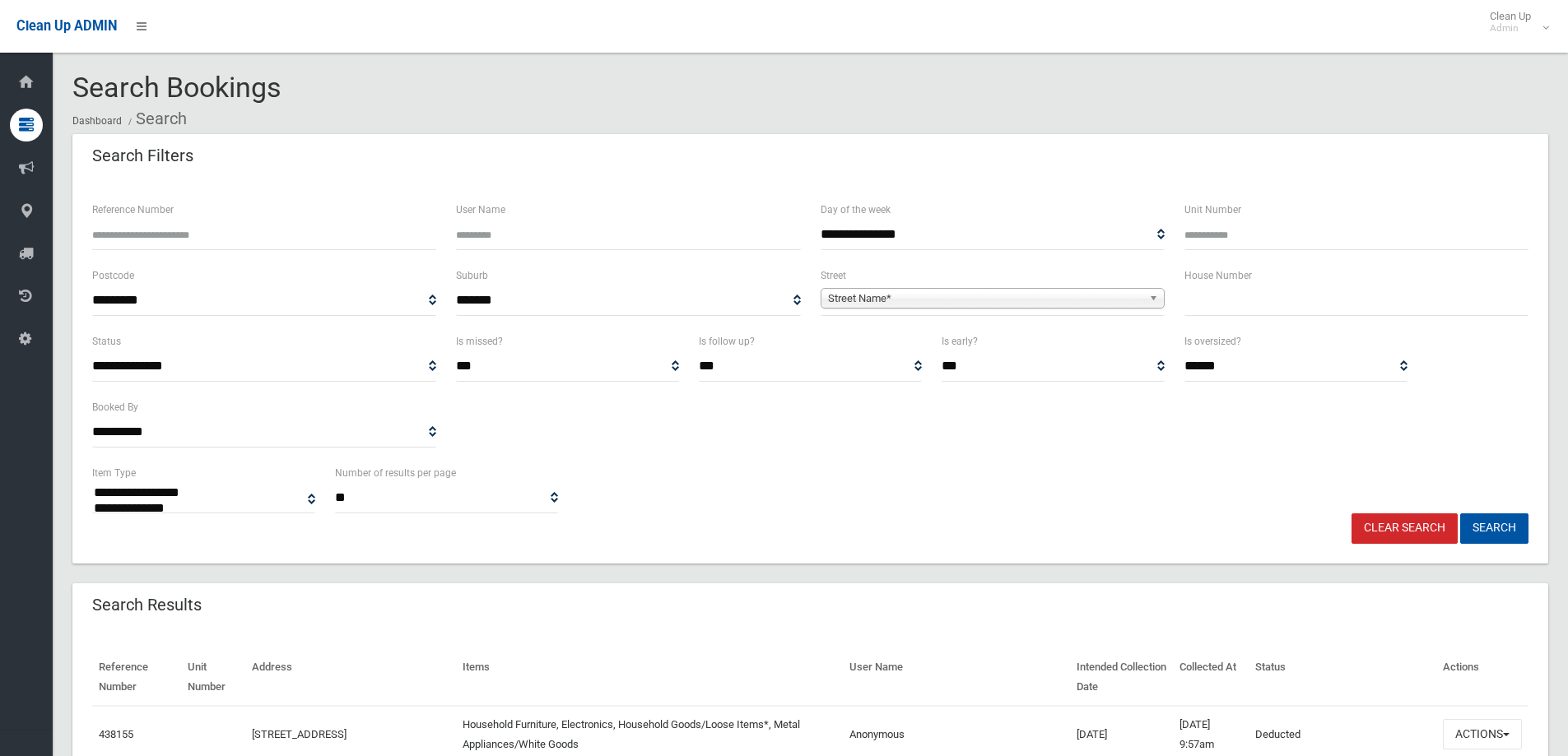
select select
